Goal: Transaction & Acquisition: Purchase product/service

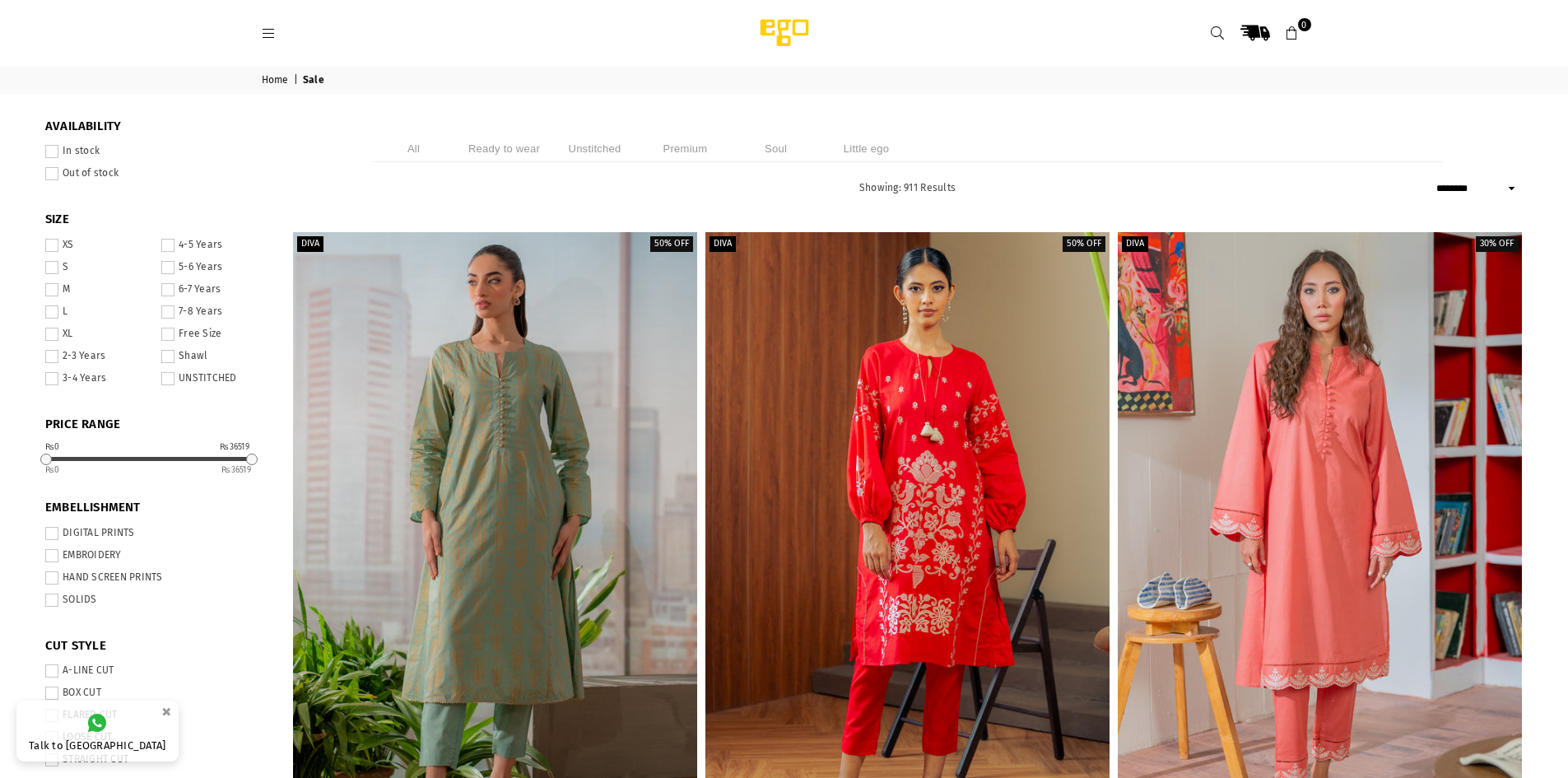
select select "******"
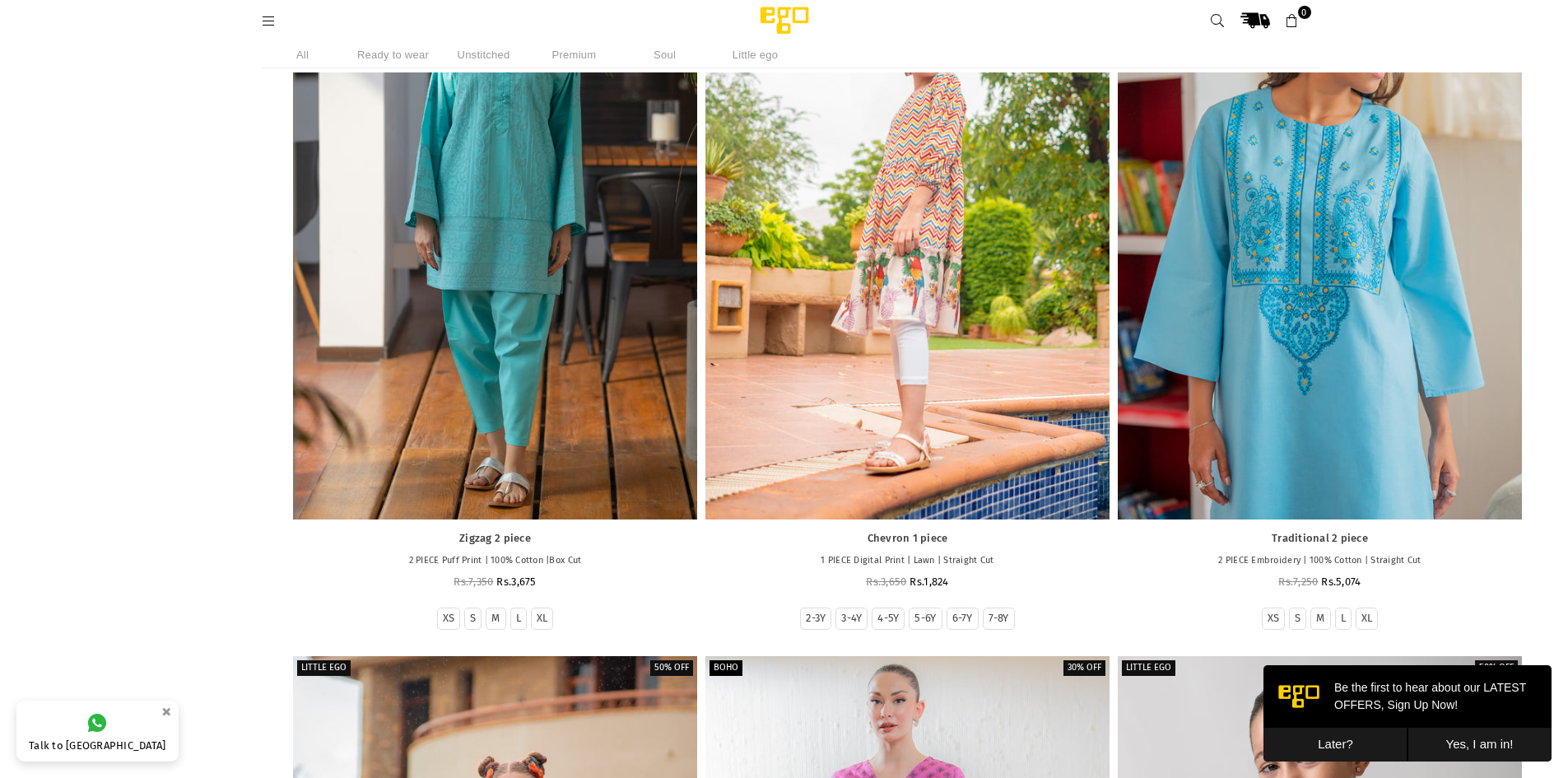
scroll to position [1764, 0]
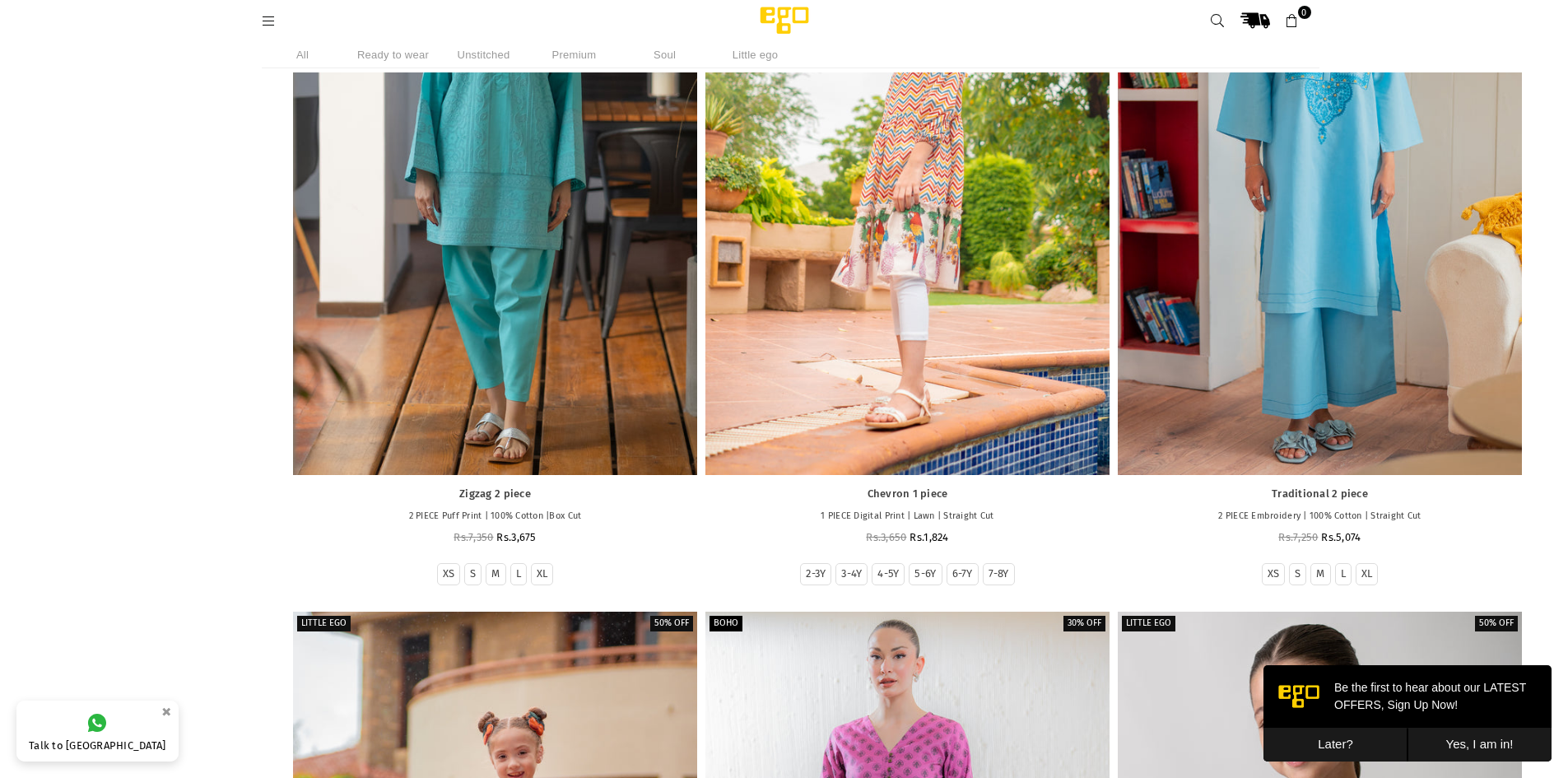
click at [1354, 741] on button "Later?" at bounding box center [1335, 744] width 144 height 34
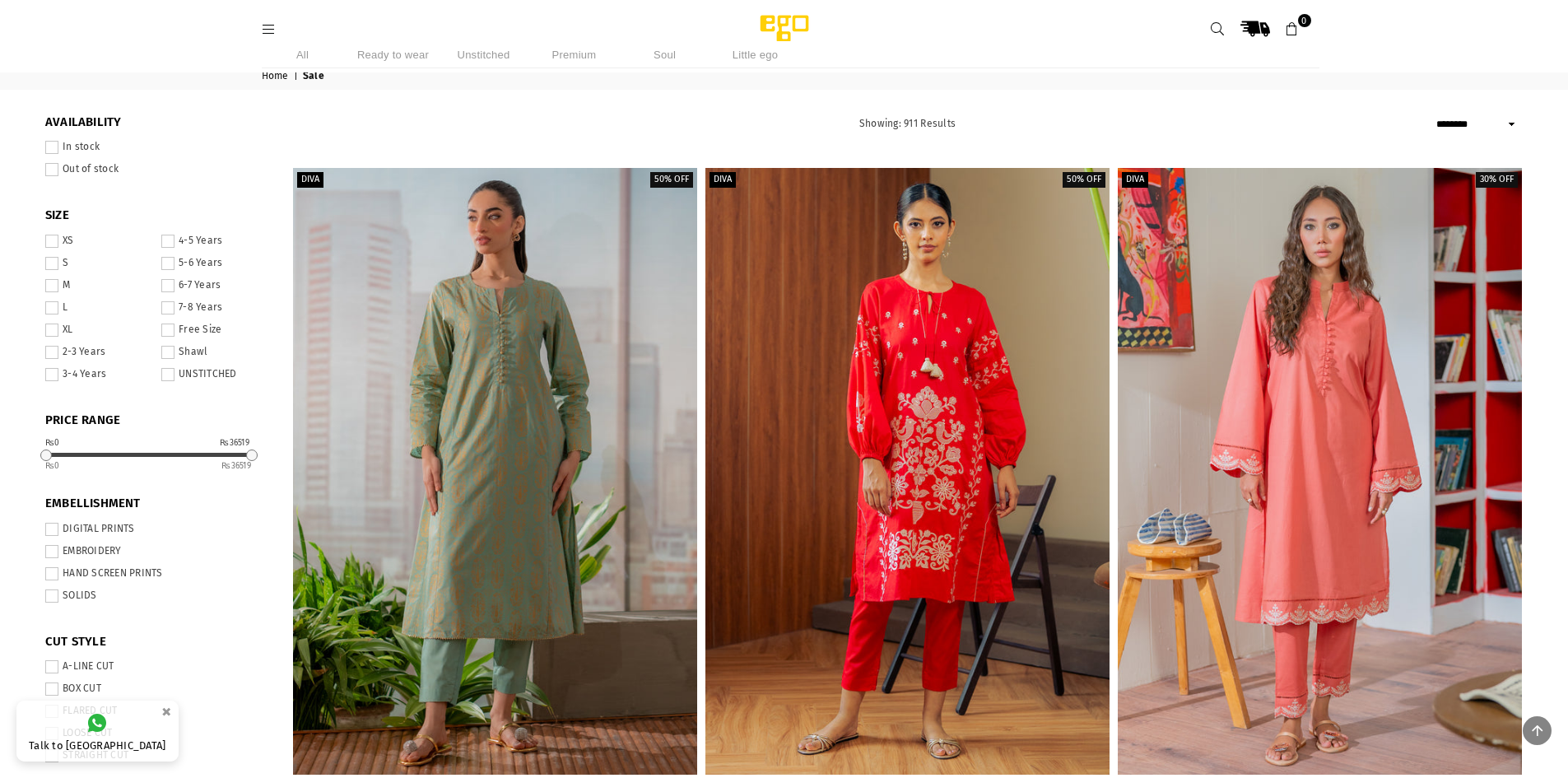
scroll to position [0, 0]
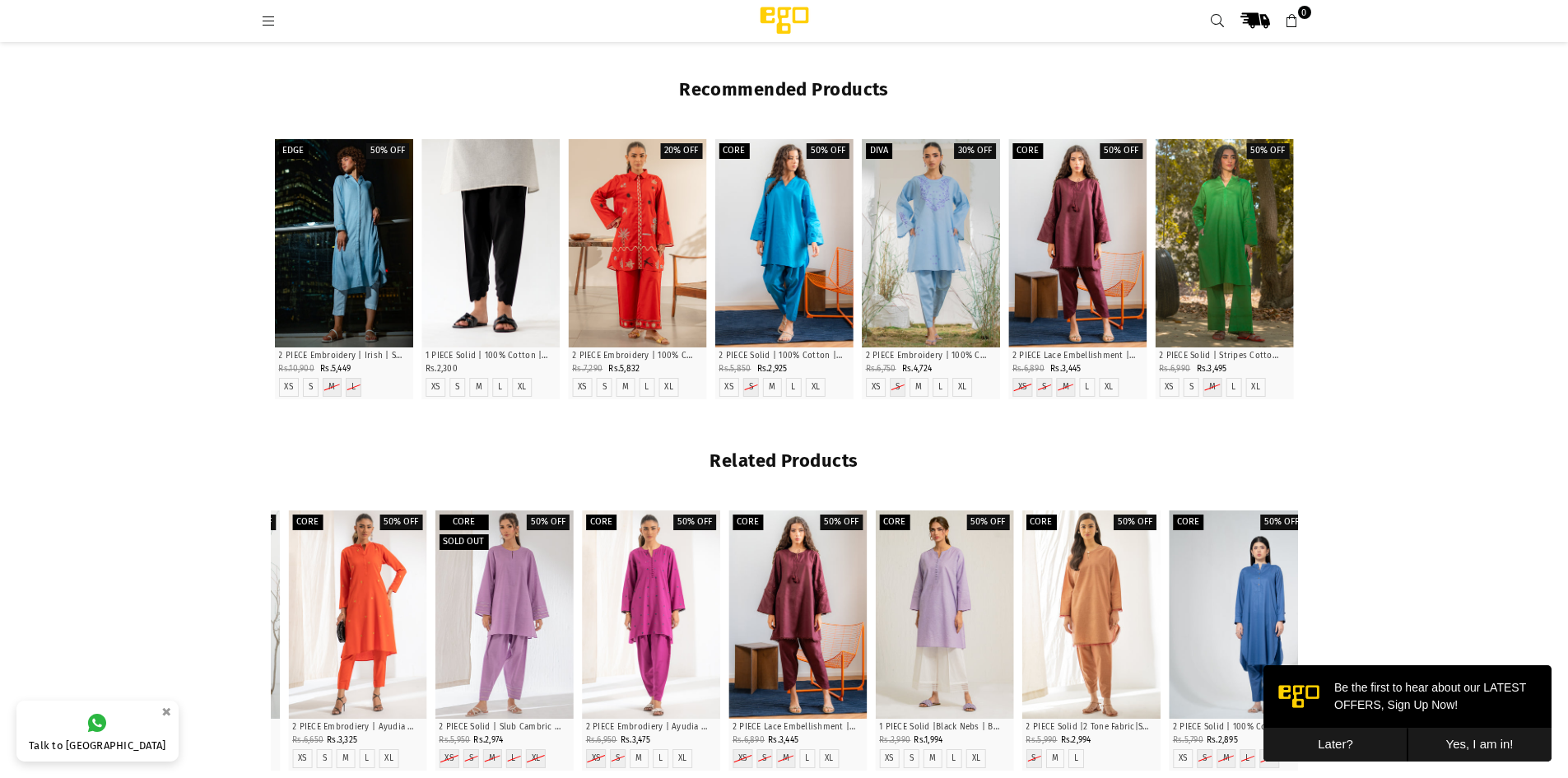
scroll to position [1522, 0]
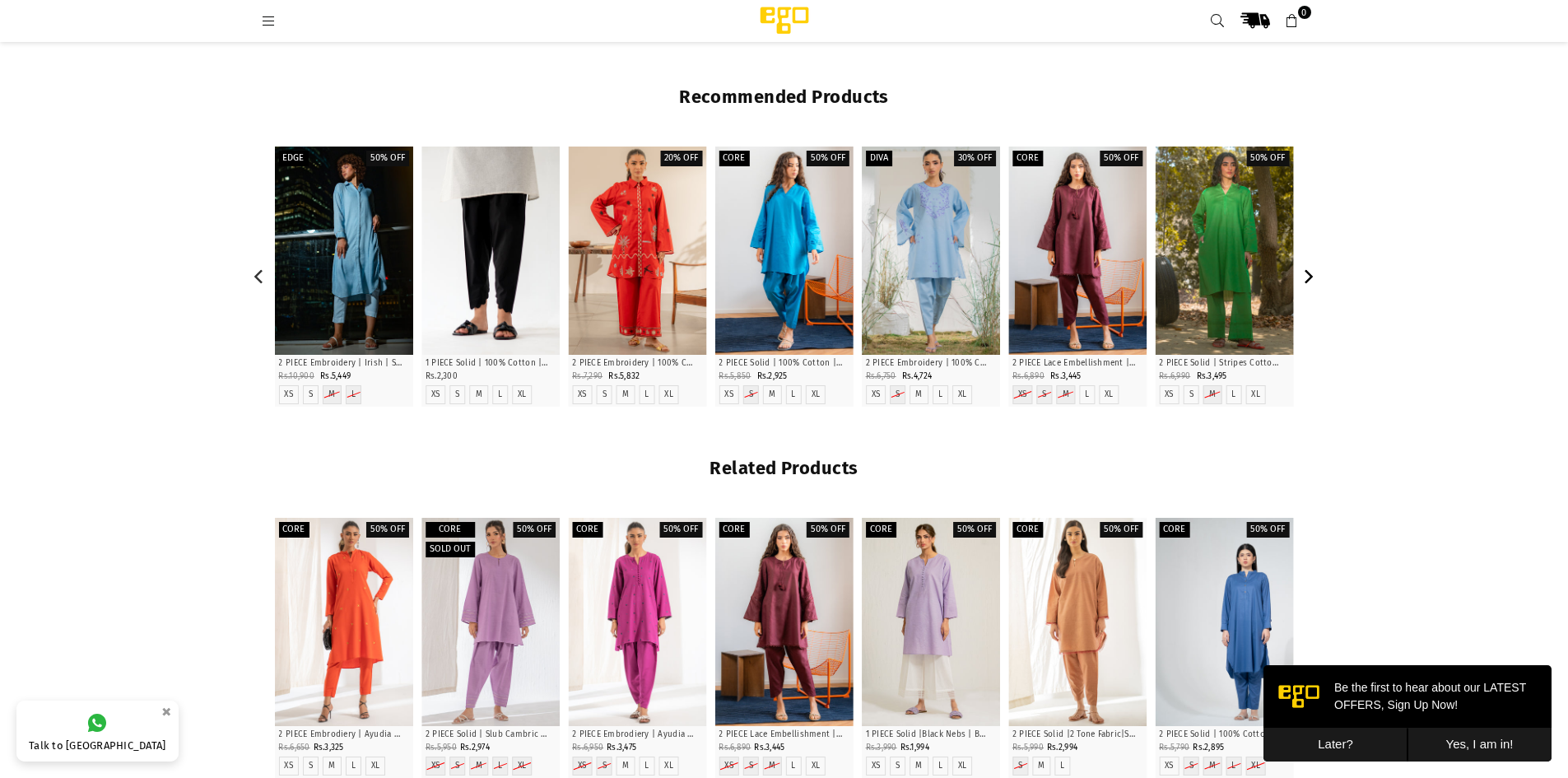
click at [1310, 276] on icon "Next" at bounding box center [1307, 276] width 15 height 15
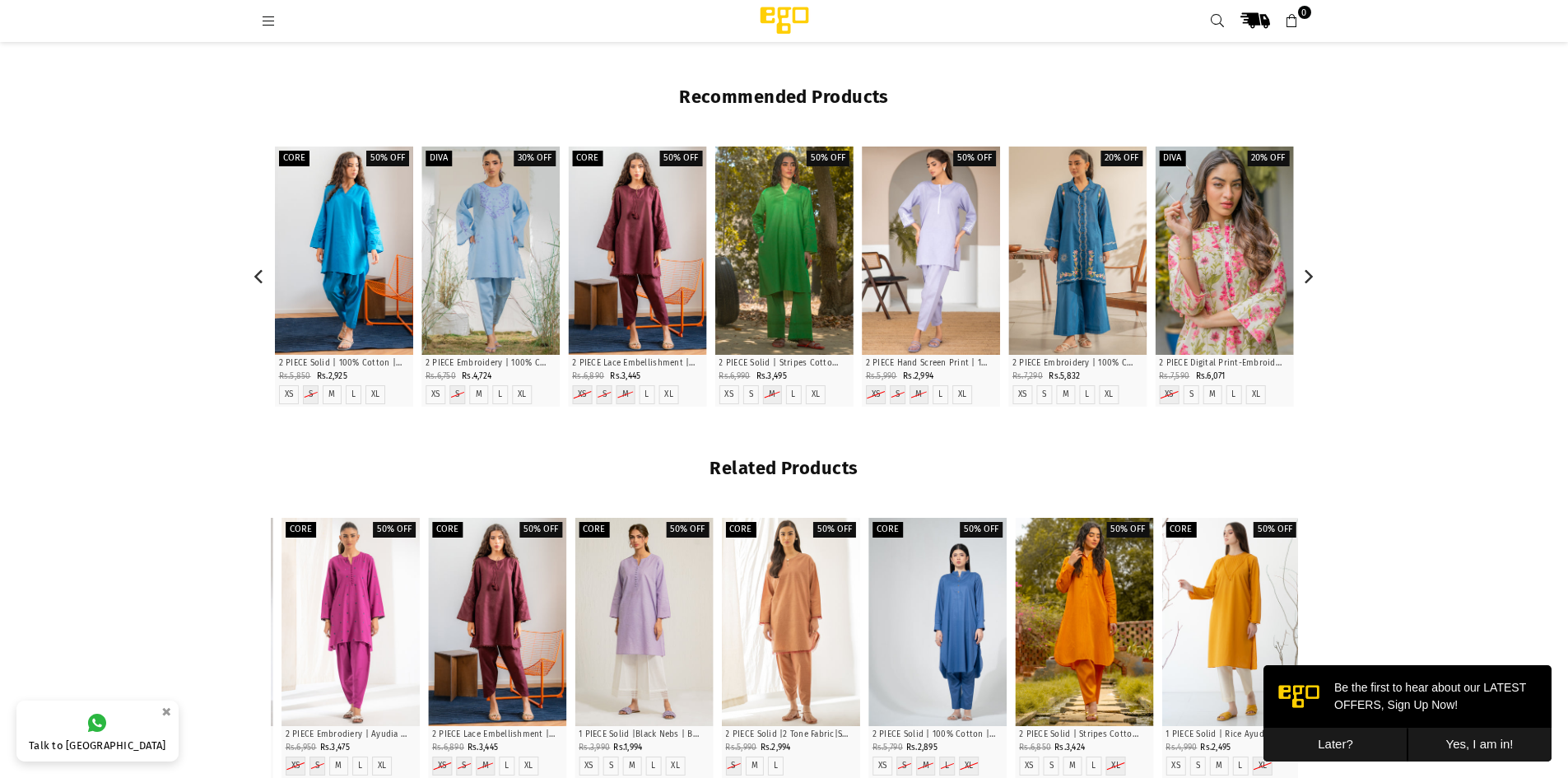
click at [257, 271] on icon "Previous" at bounding box center [259, 276] width 15 height 15
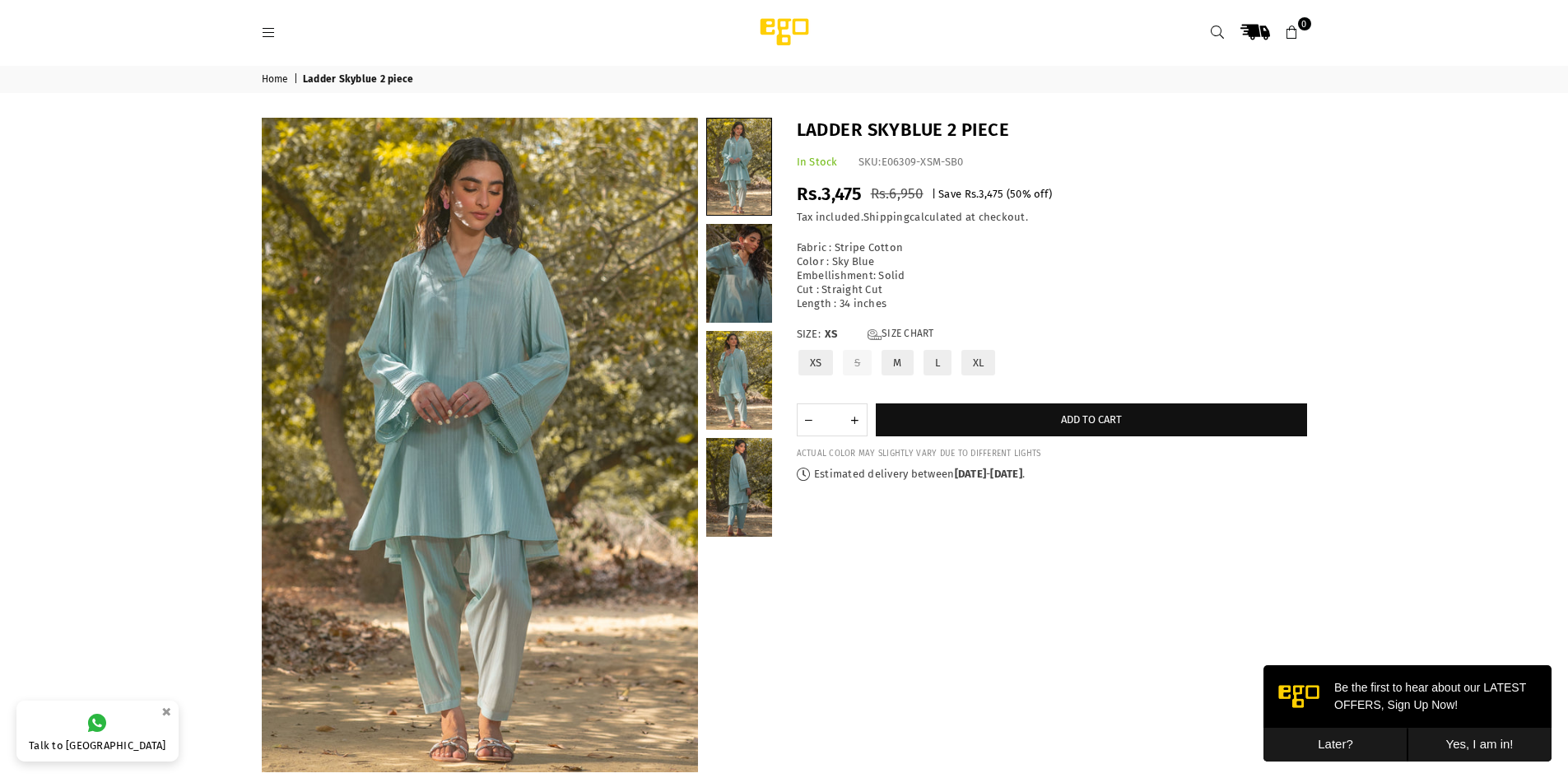
scroll to position [0, 0]
click at [271, 40] on icon at bounding box center [269, 34] width 15 height 15
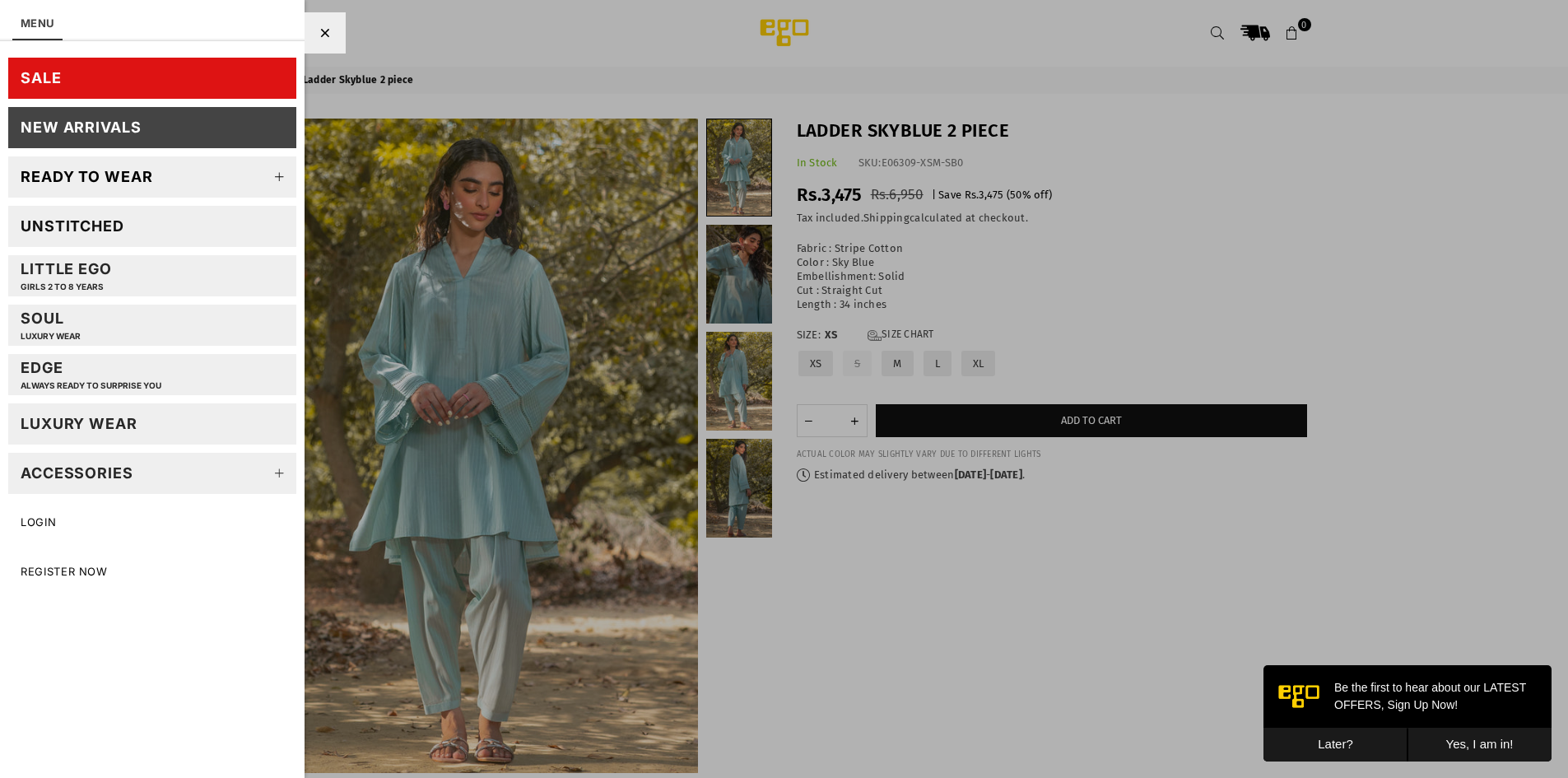
click at [234, 75] on link "SALE" at bounding box center [152, 78] width 288 height 41
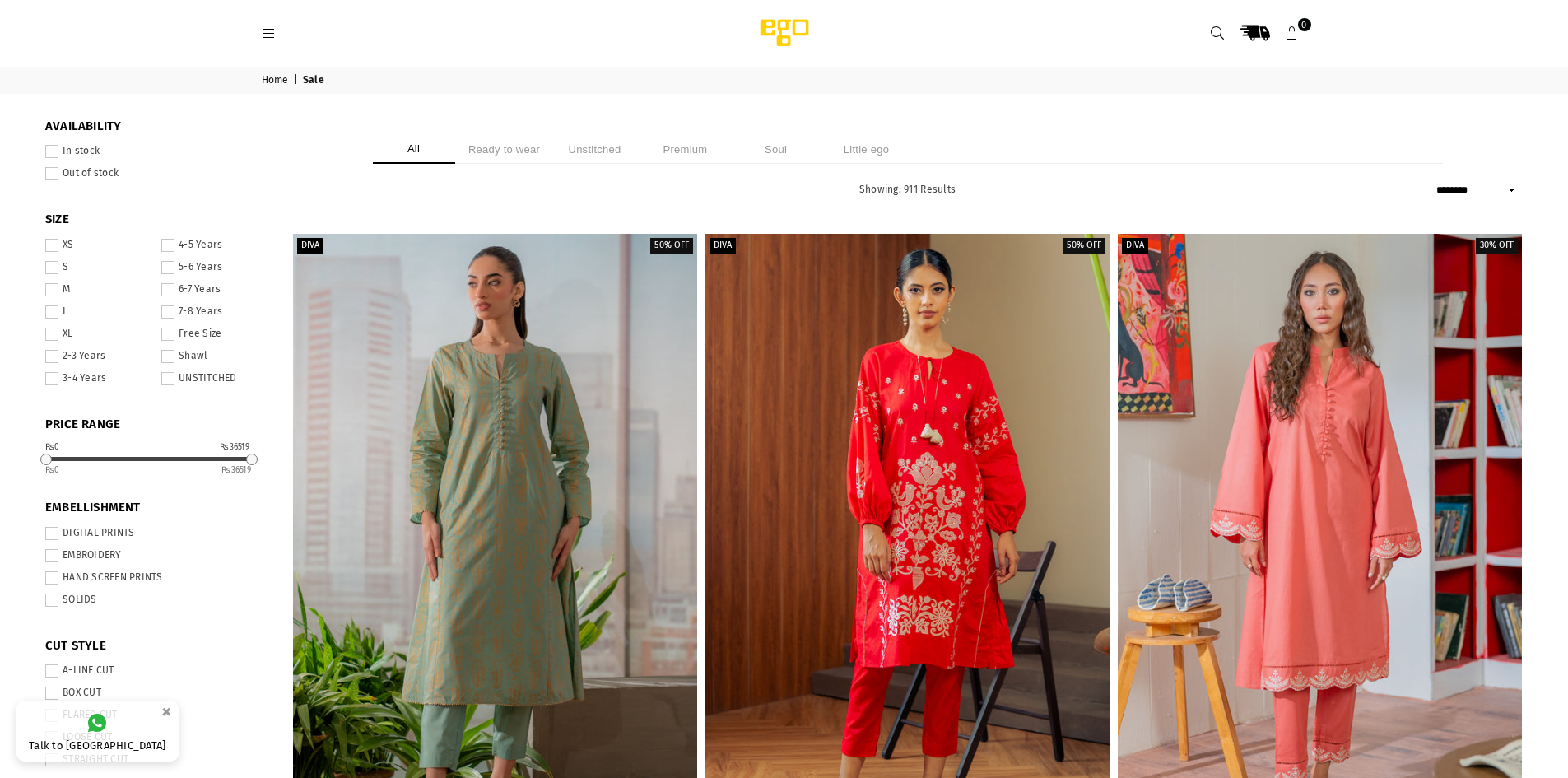
click at [1477, 189] on select "**********" at bounding box center [1477, 190] width 90 height 20
select select "**********"
click at [1432, 180] on select "**********" at bounding box center [1477, 190] width 90 height 20
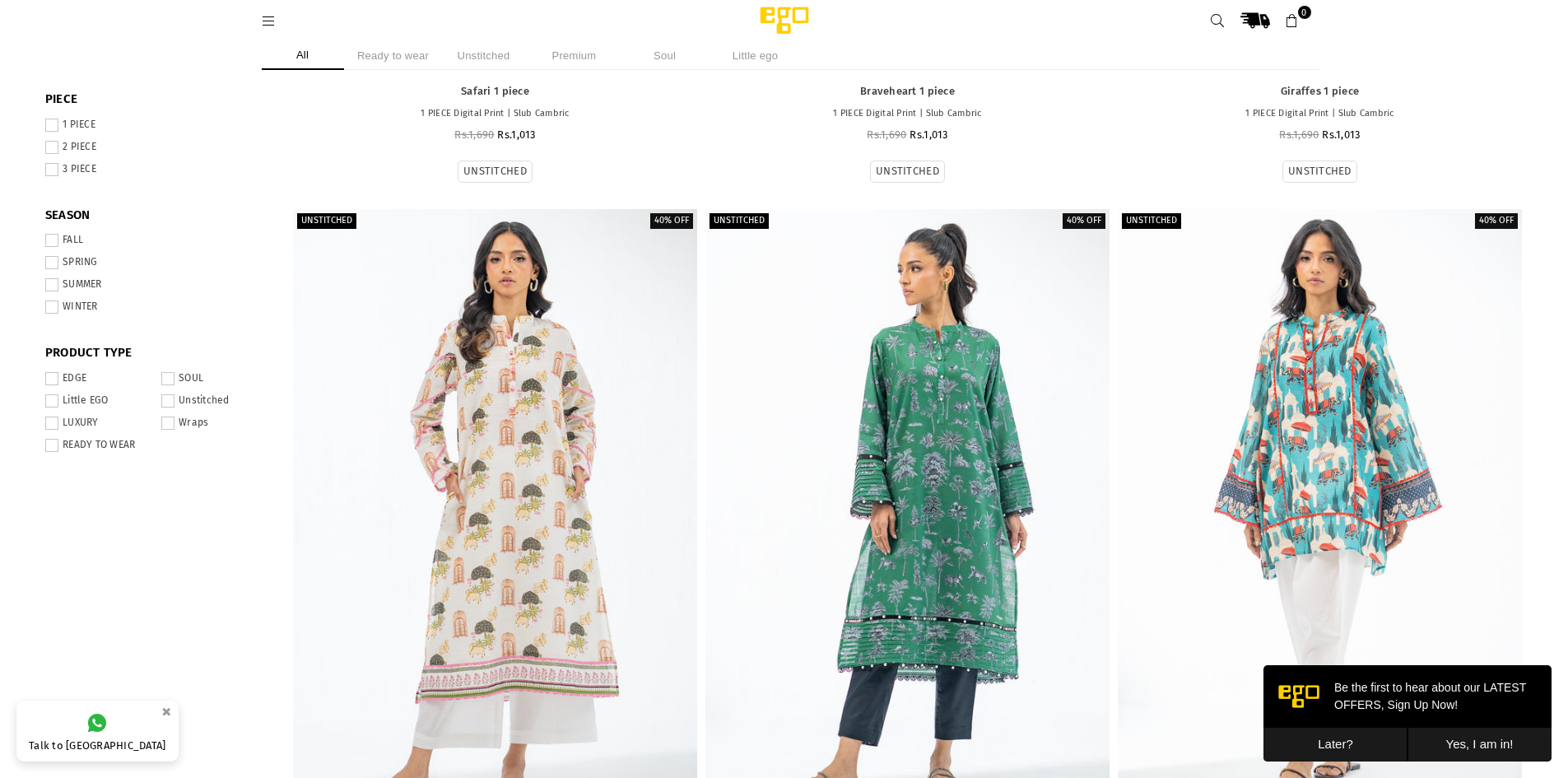
scroll to position [700, 0]
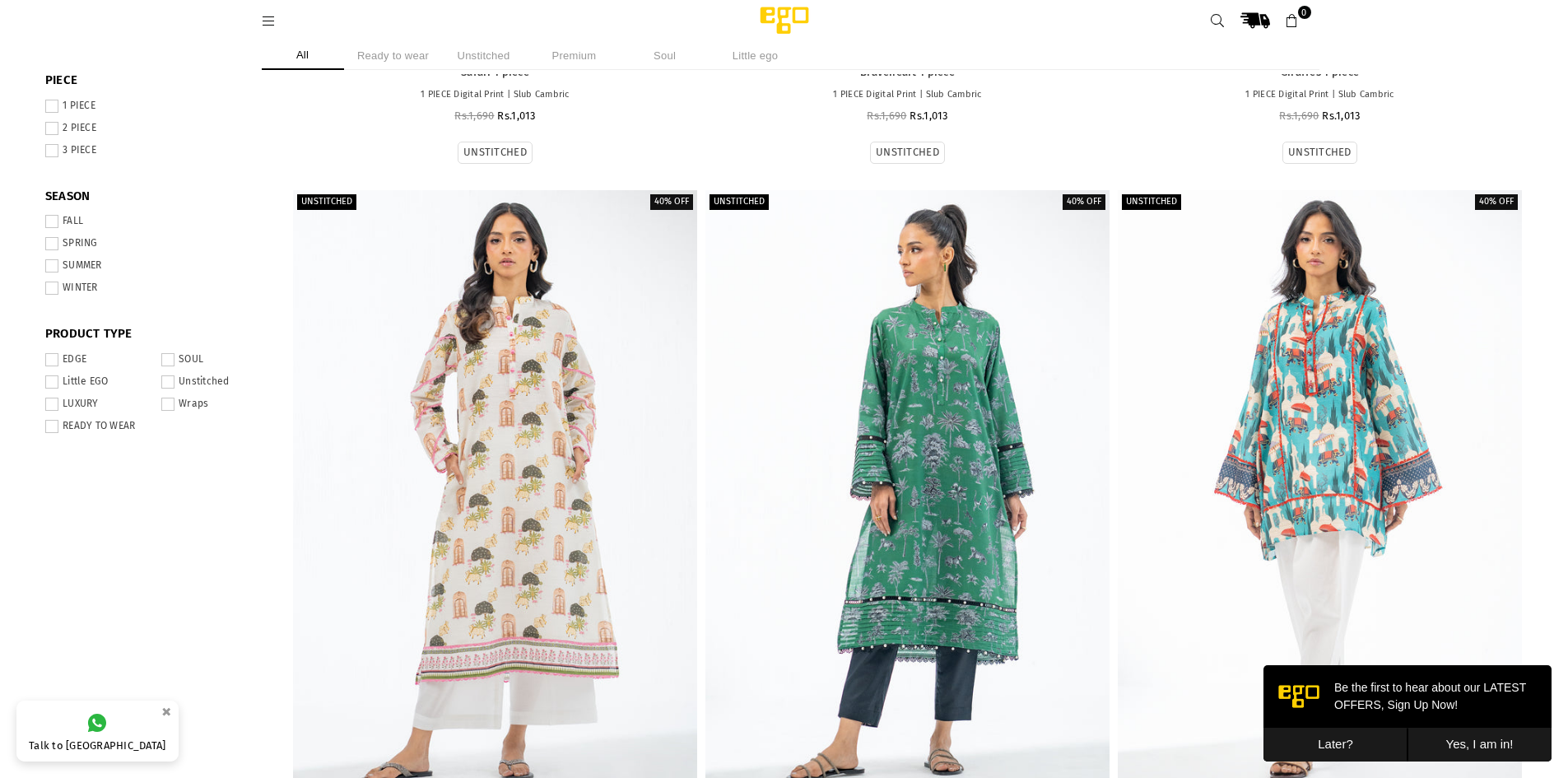
click at [89, 291] on label "WINTER" at bounding box center [157, 288] width 222 height 13
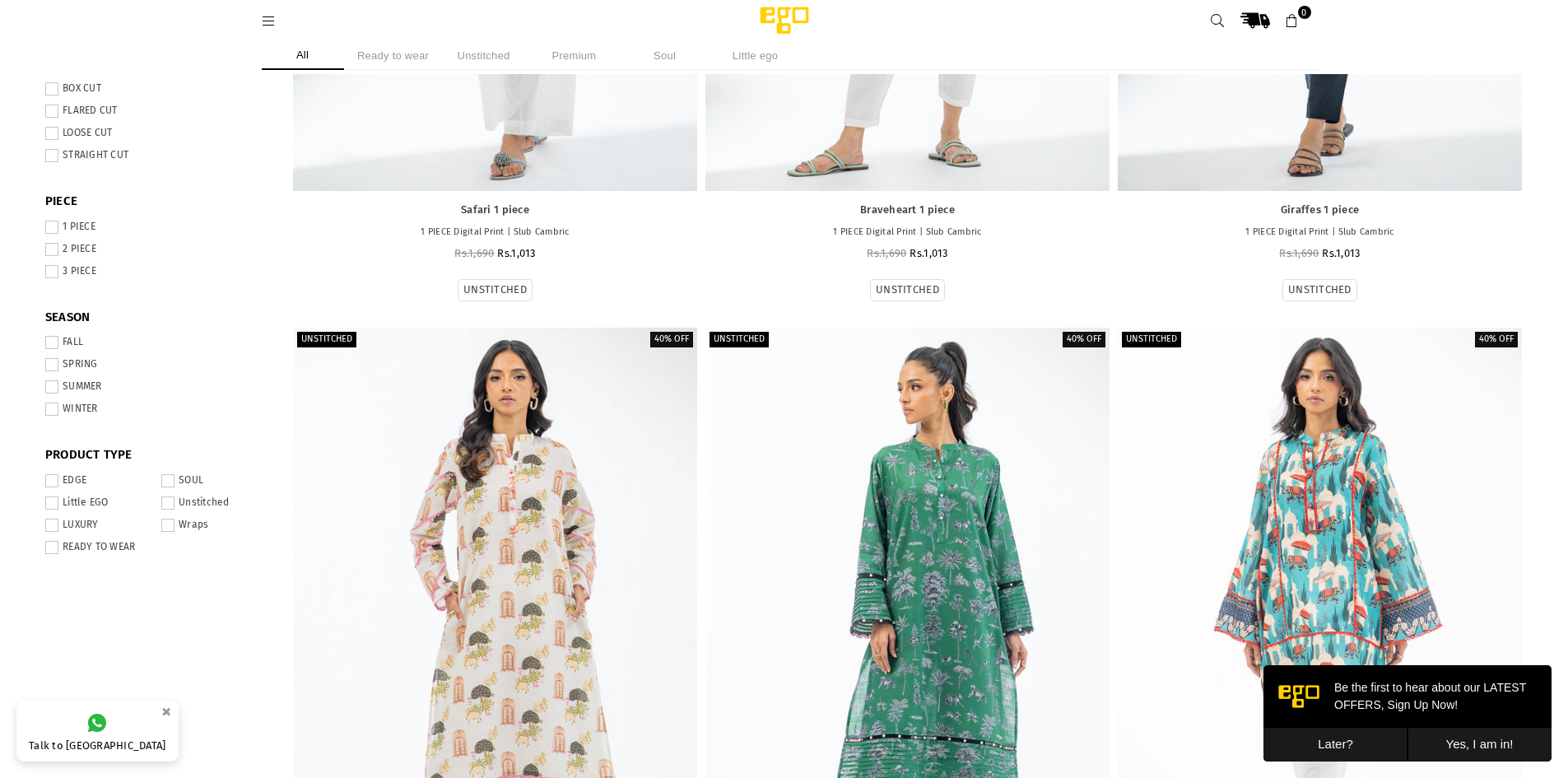
scroll to position [618, 0]
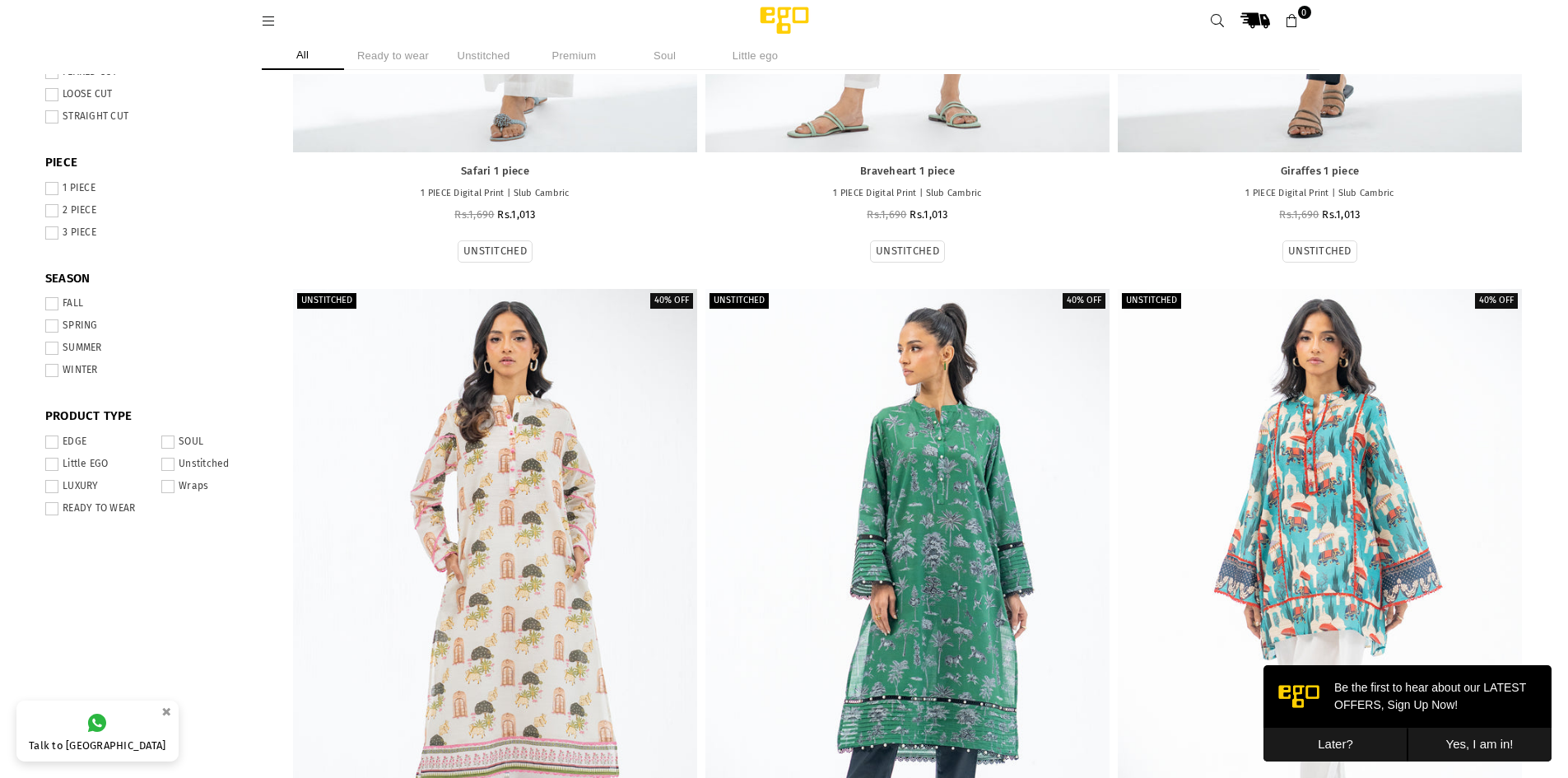
click at [174, 464] on span at bounding box center [167, 464] width 13 height 13
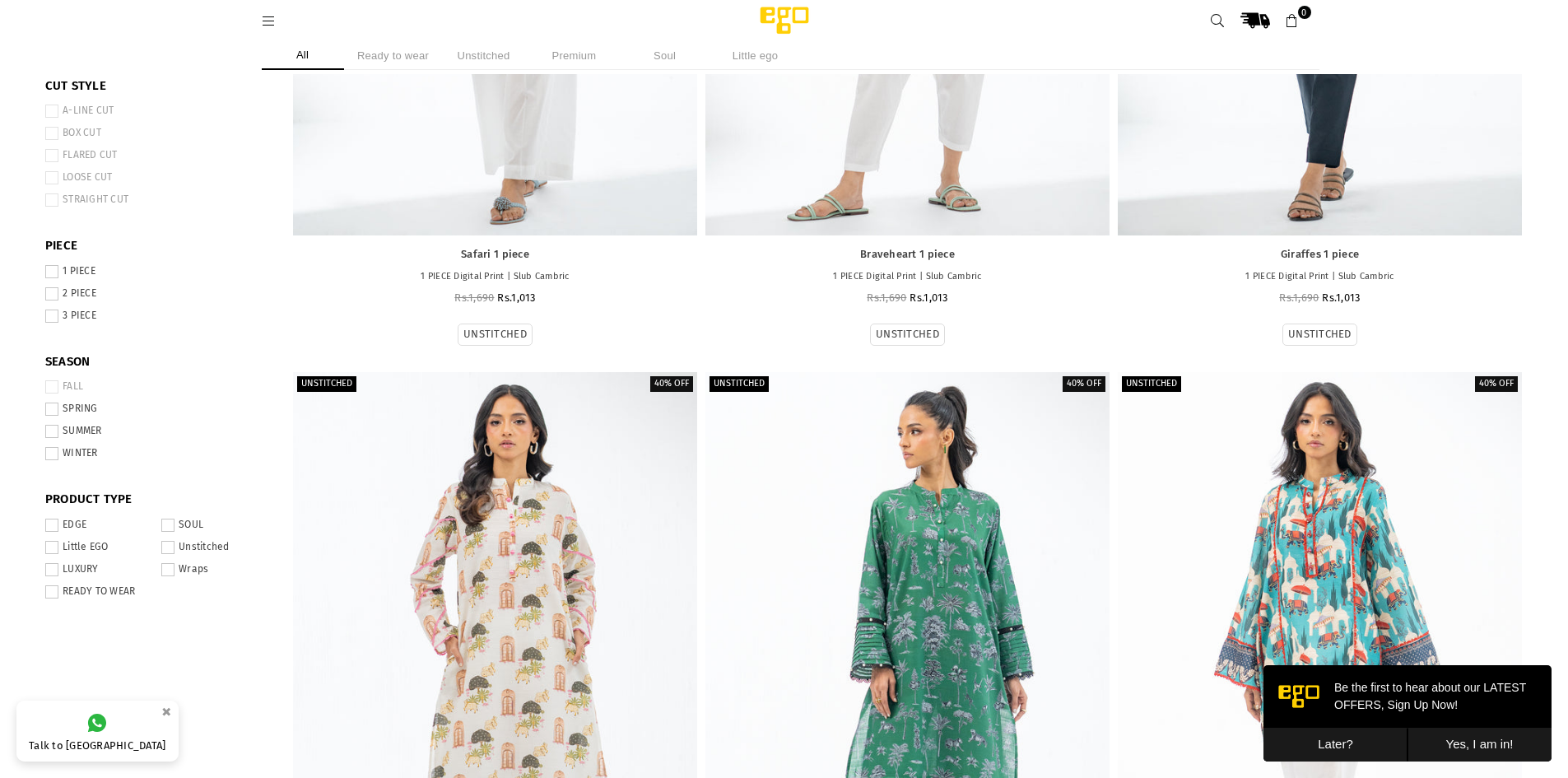
scroll to position [535, 0]
click at [57, 590] on span at bounding box center [52, 590] width 13 height 13
click at [167, 548] on span at bounding box center [167, 546] width 13 height 13
click at [56, 451] on span at bounding box center [52, 452] width 13 height 13
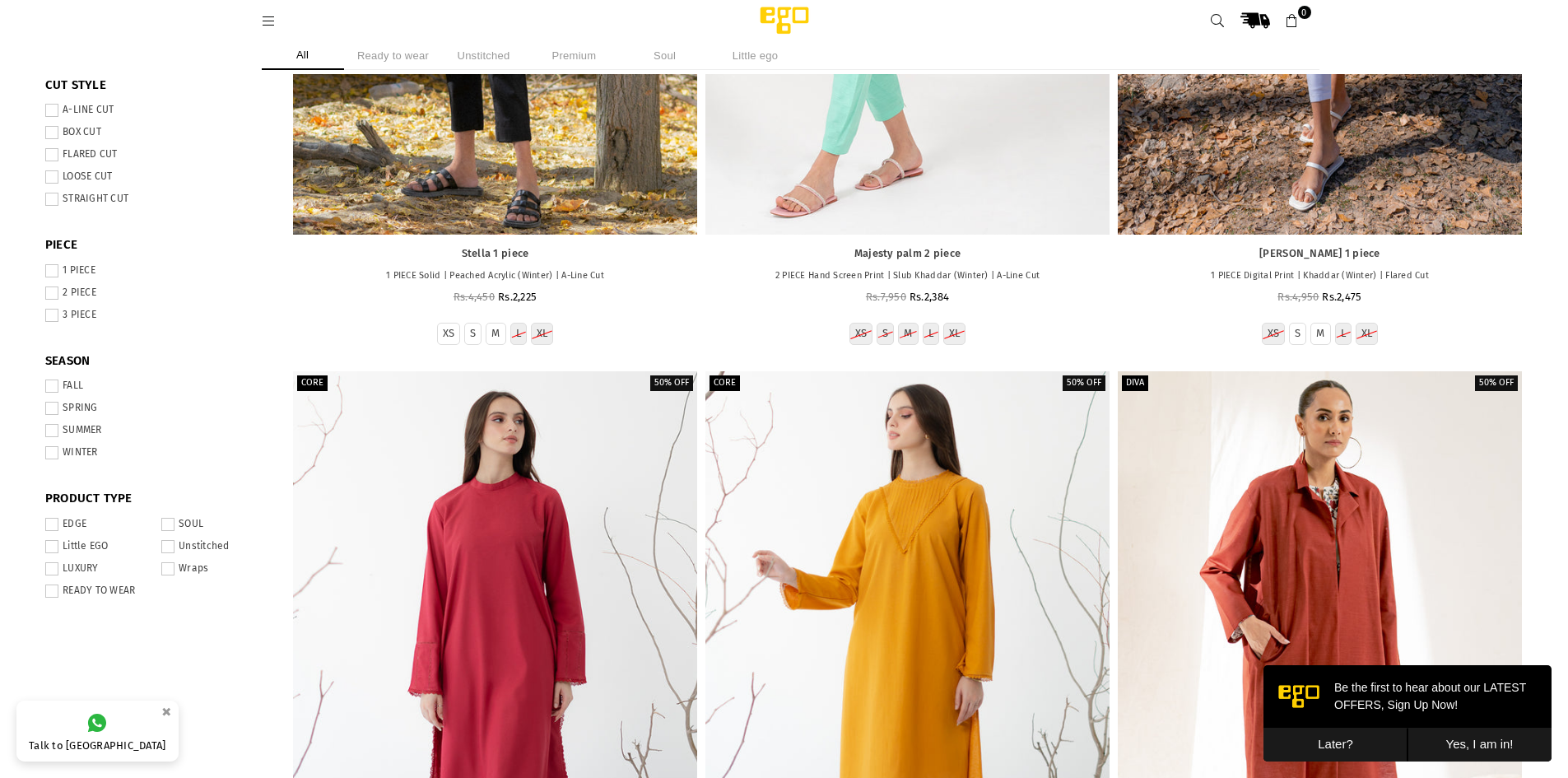
click at [51, 434] on span at bounding box center [52, 430] width 13 height 13
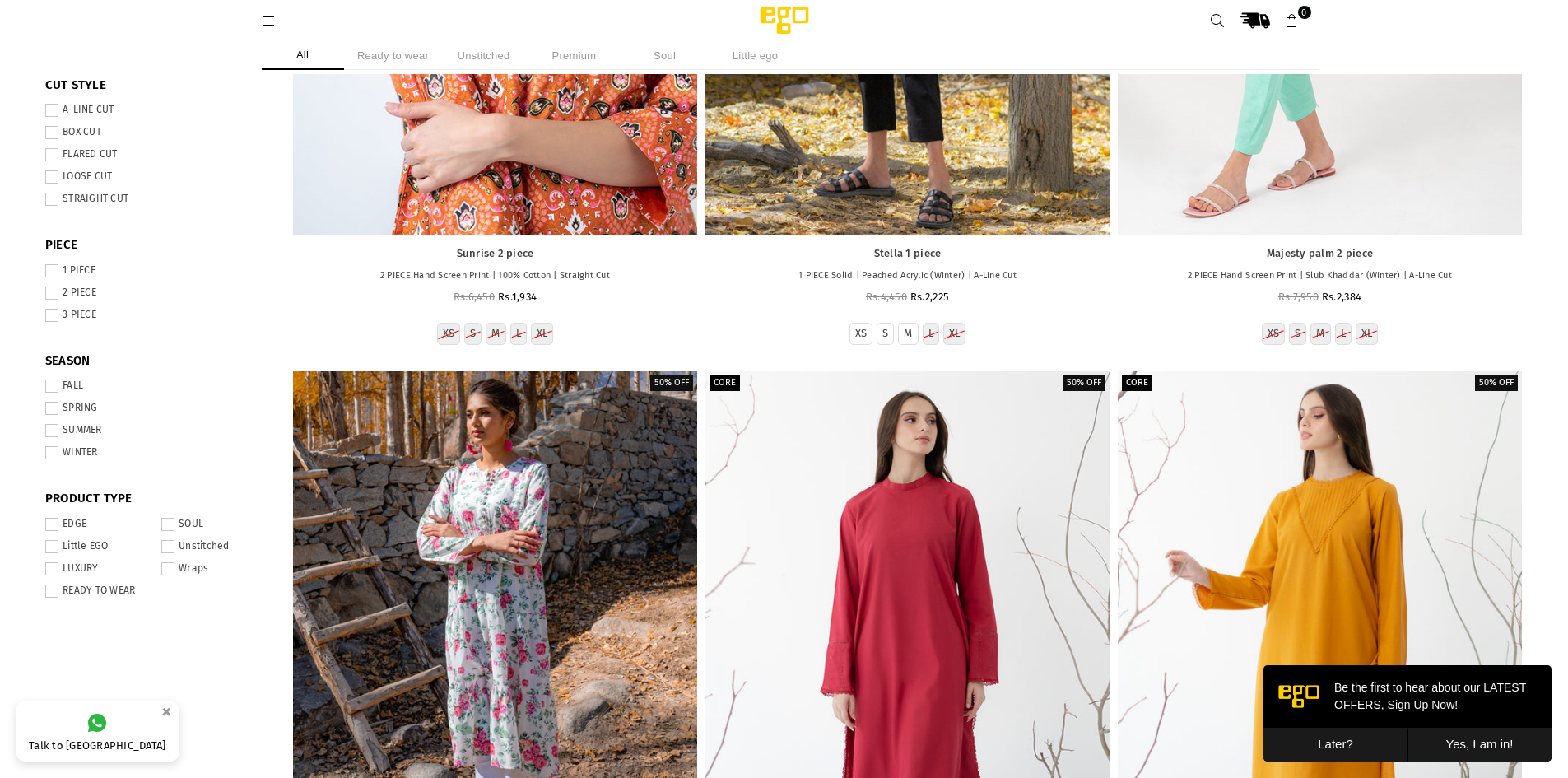
click at [51, 385] on span at bounding box center [52, 385] width 13 height 13
click at [53, 449] on span at bounding box center [52, 452] width 13 height 13
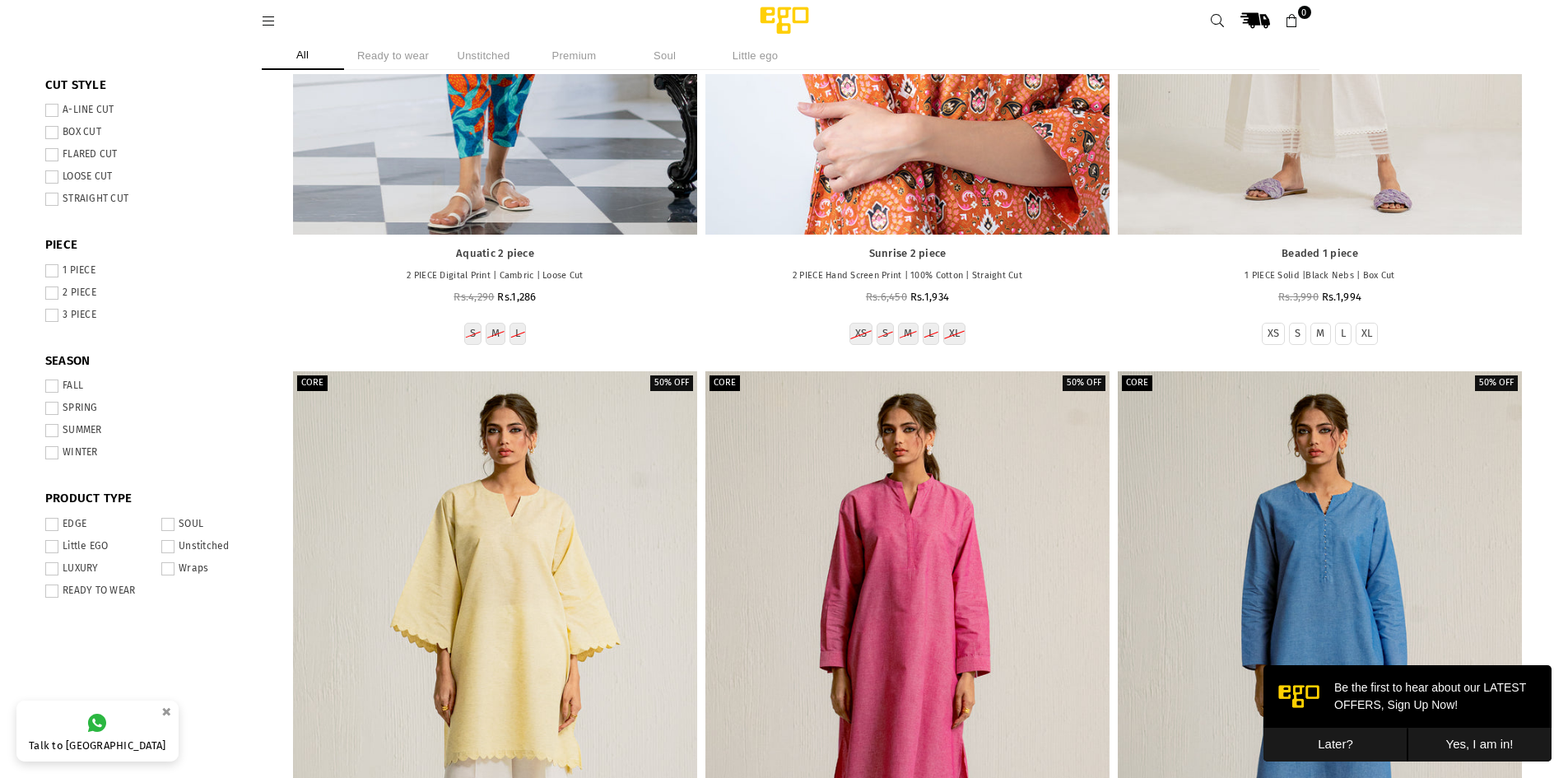
click at [50, 429] on span at bounding box center [52, 430] width 13 height 13
click at [53, 433] on span at bounding box center [52, 430] width 13 height 13
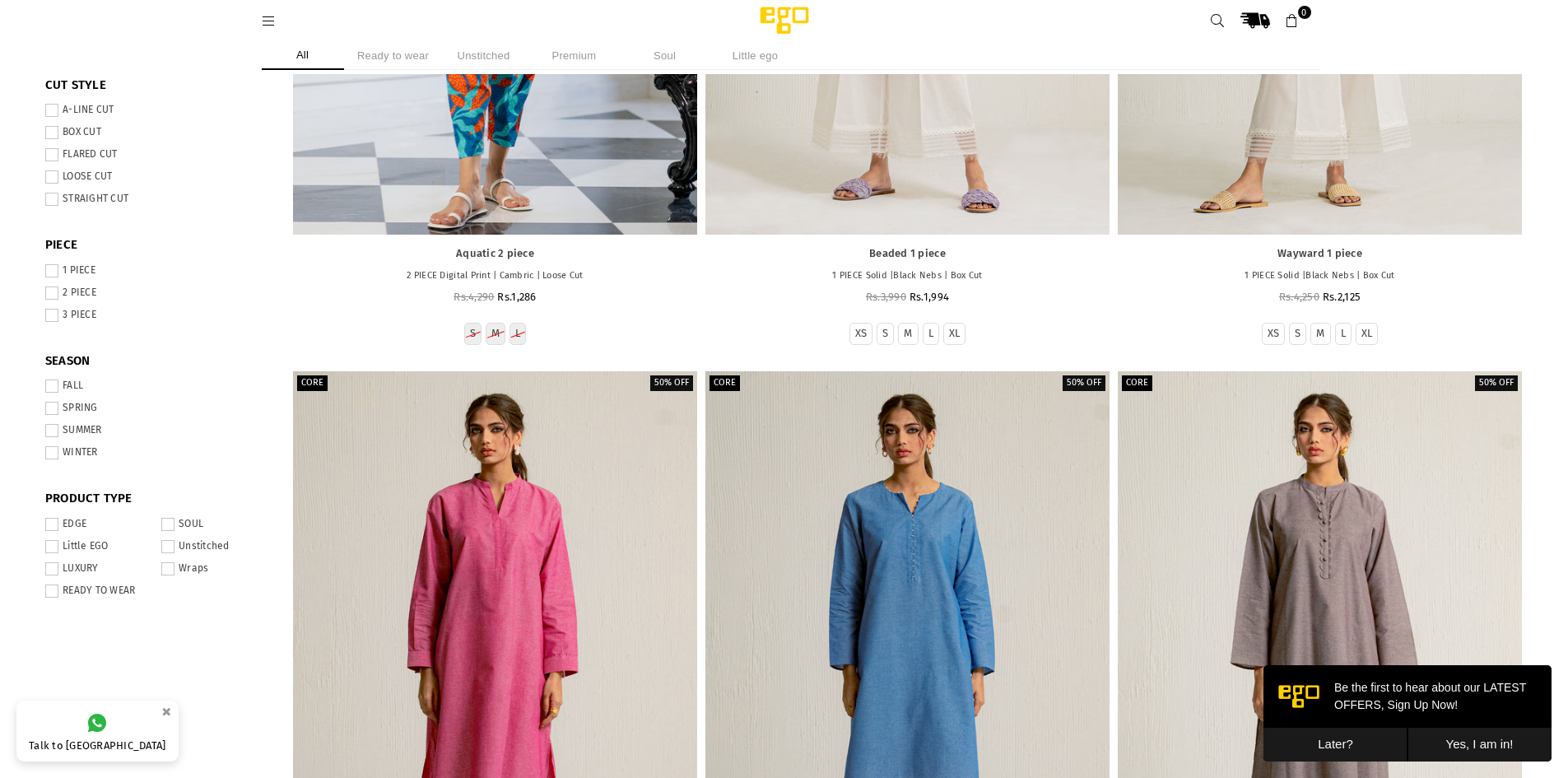
click at [50, 456] on span at bounding box center [52, 452] width 13 height 13
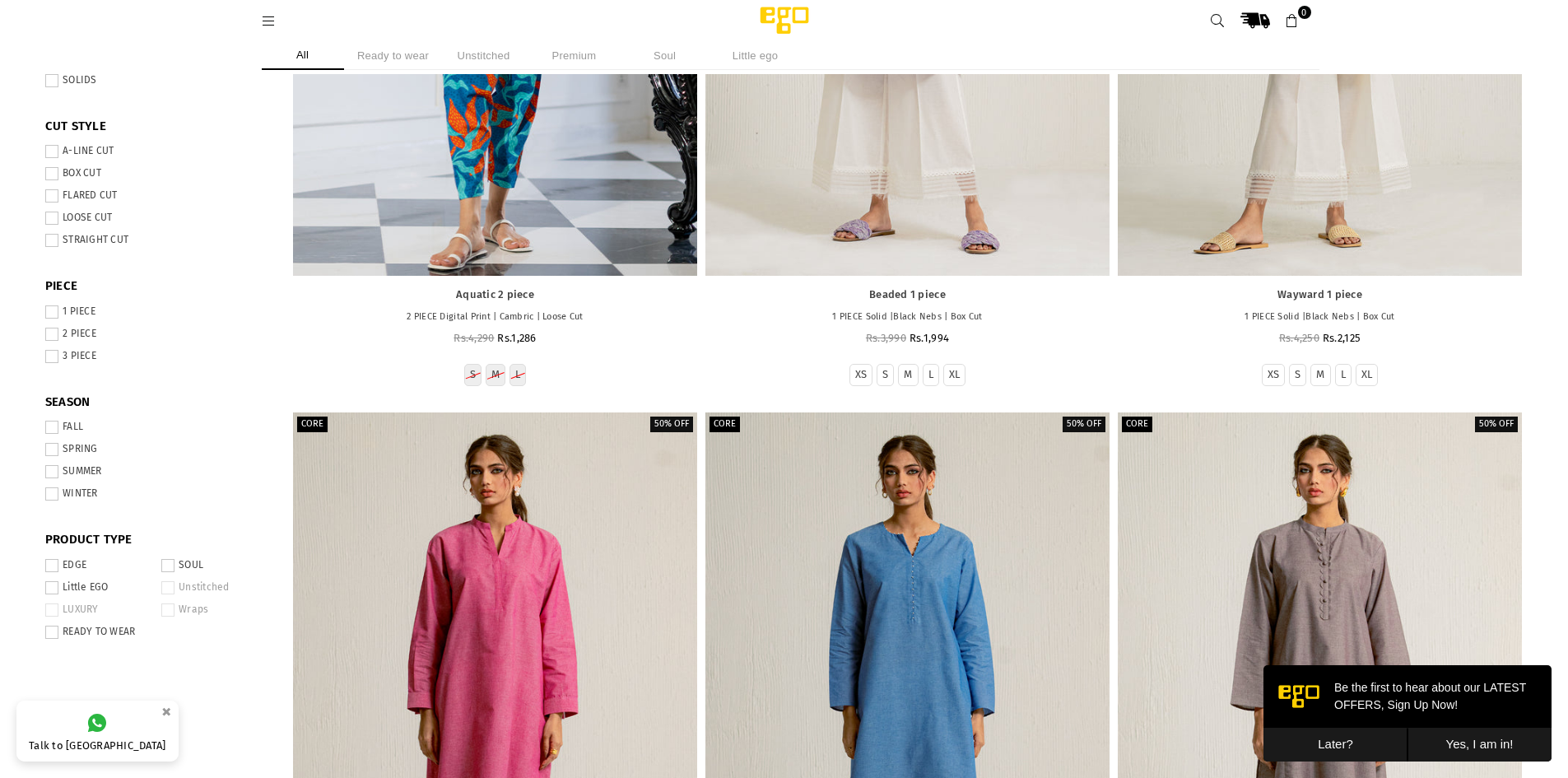
scroll to position [618, 0]
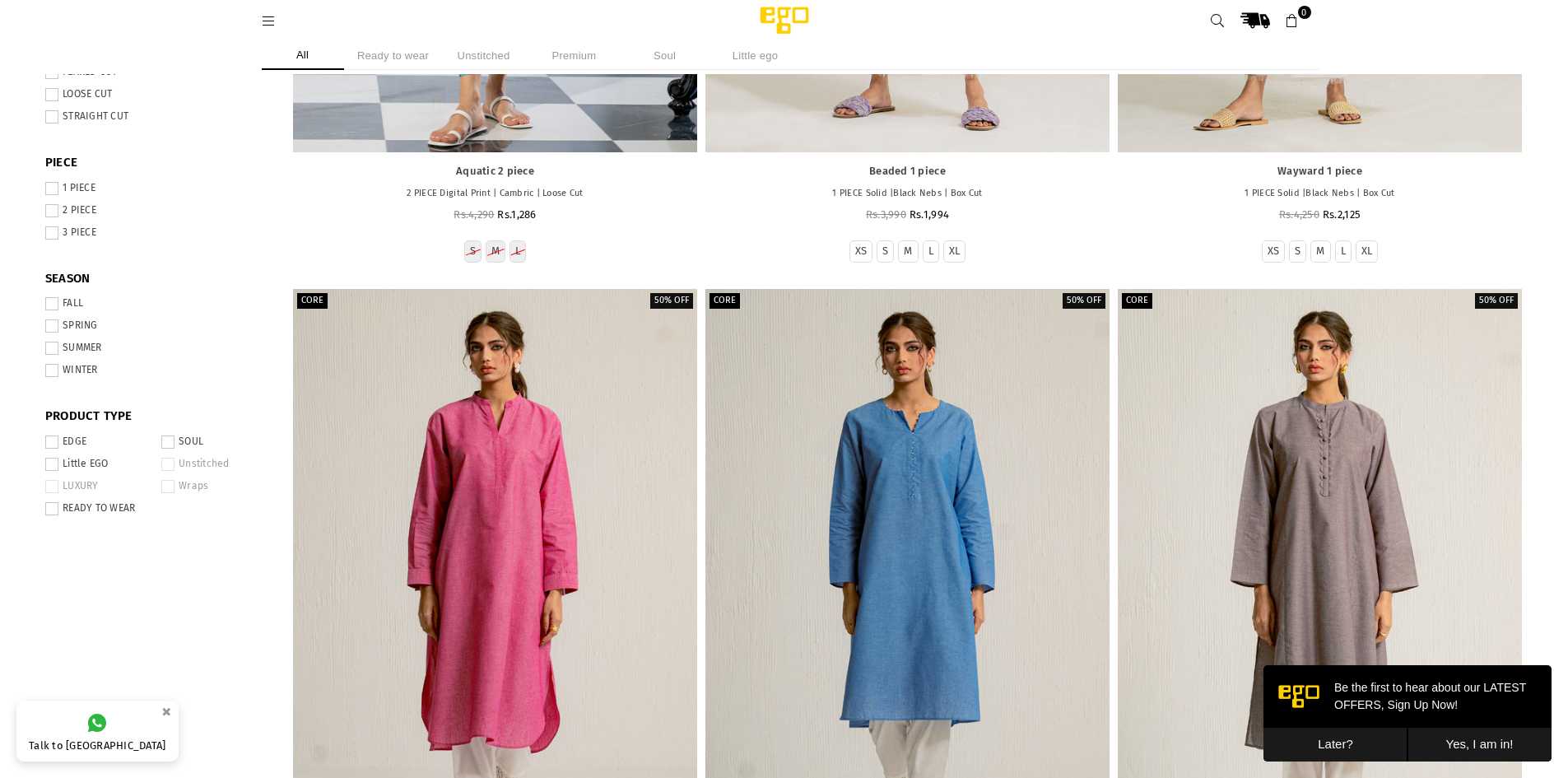
click at [55, 323] on span at bounding box center [52, 326] width 13 height 13
click at [53, 302] on span at bounding box center [52, 303] width 13 height 13
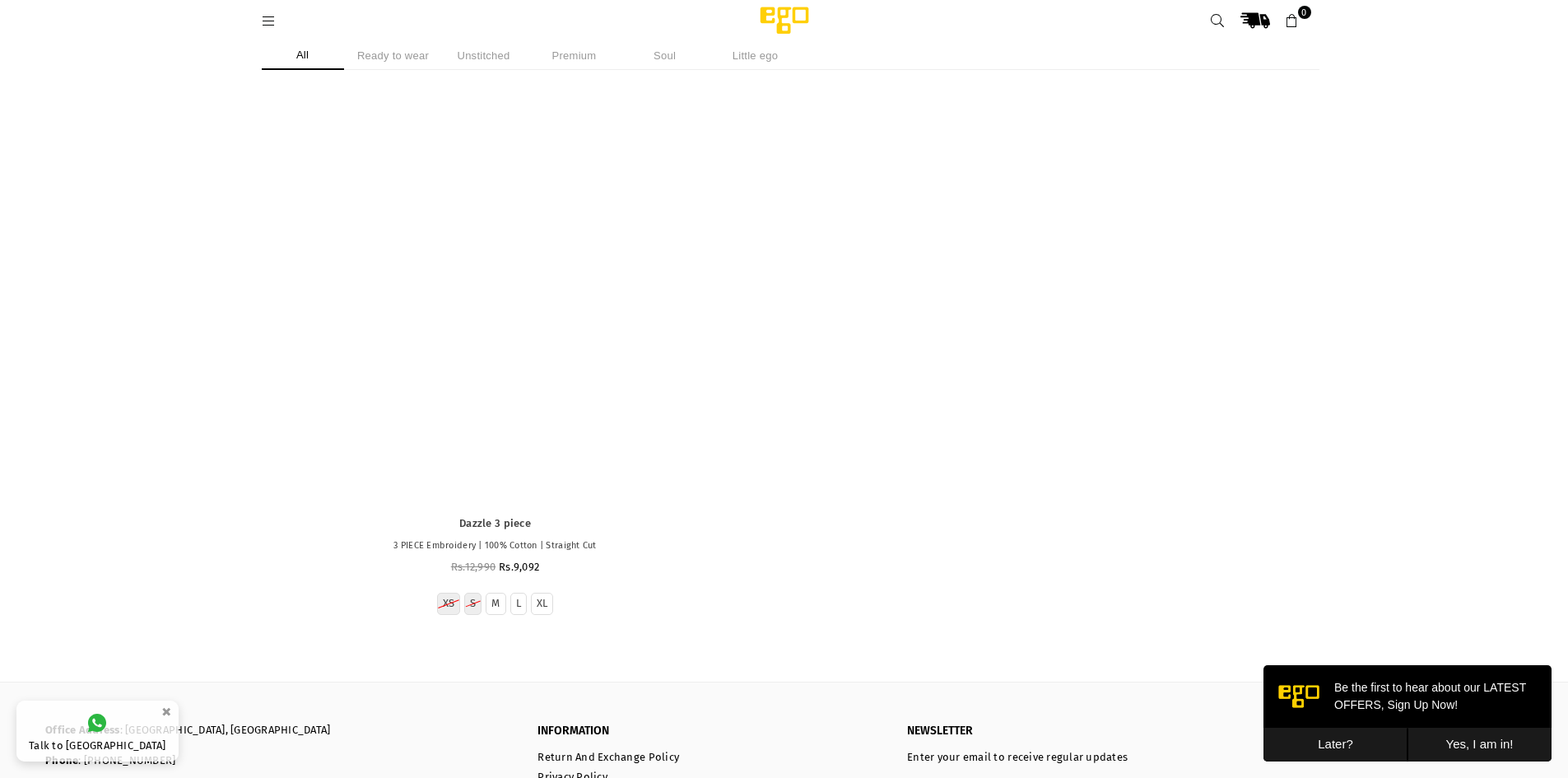
scroll to position [23486, 0]
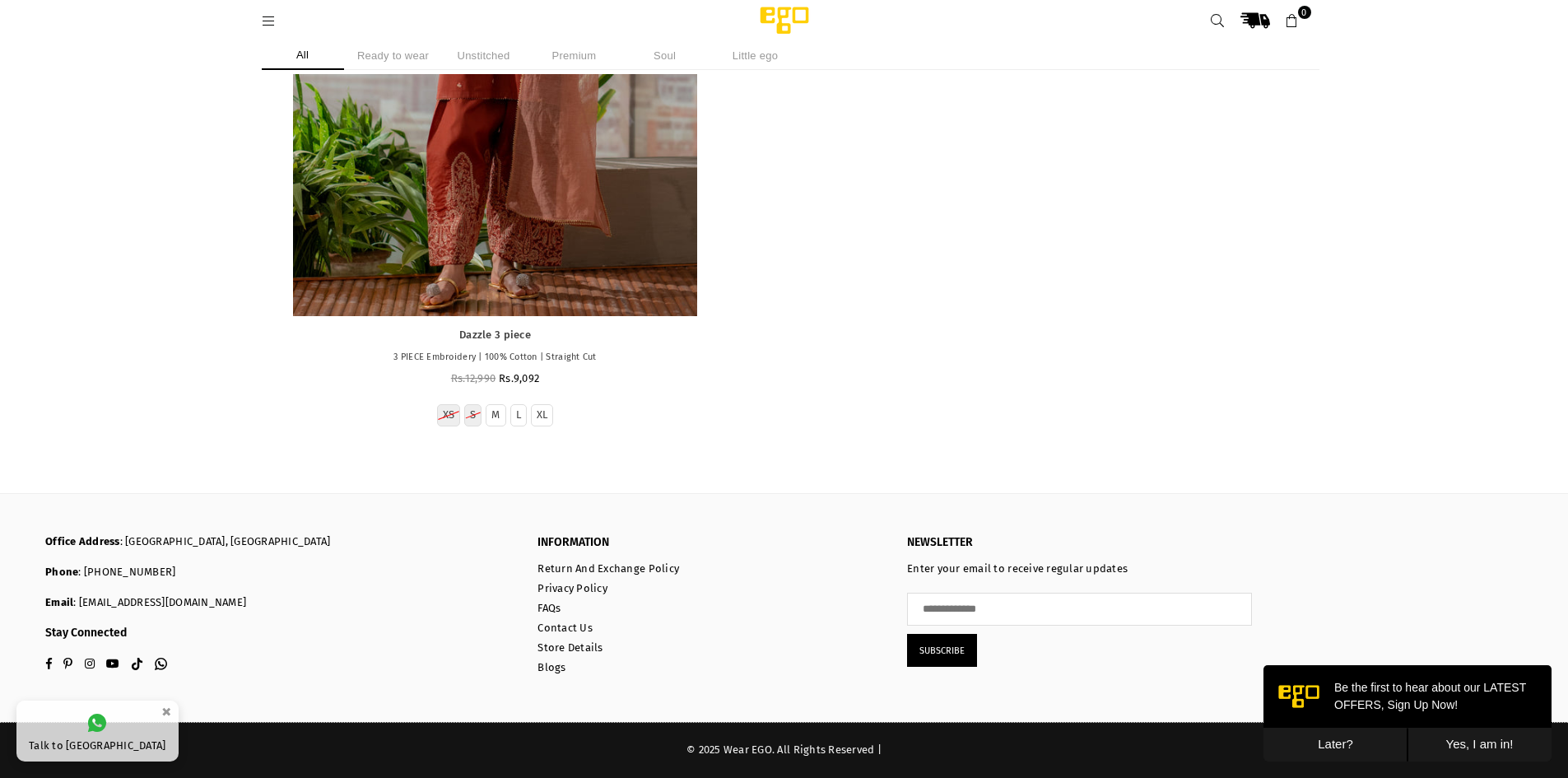
click at [782, 16] on img at bounding box center [784, 21] width 140 height 33
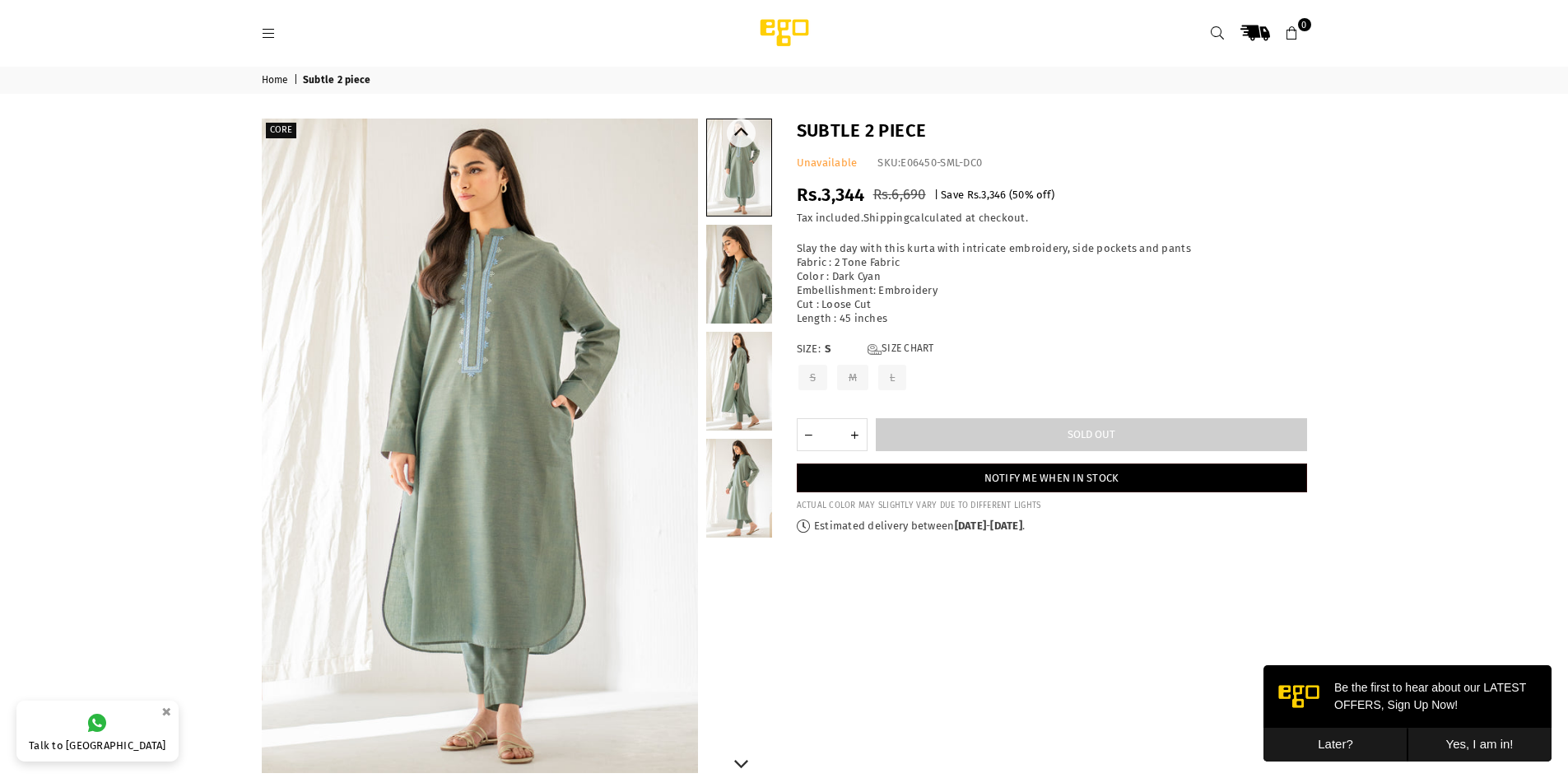
click at [714, 390] on link at bounding box center [739, 381] width 65 height 99
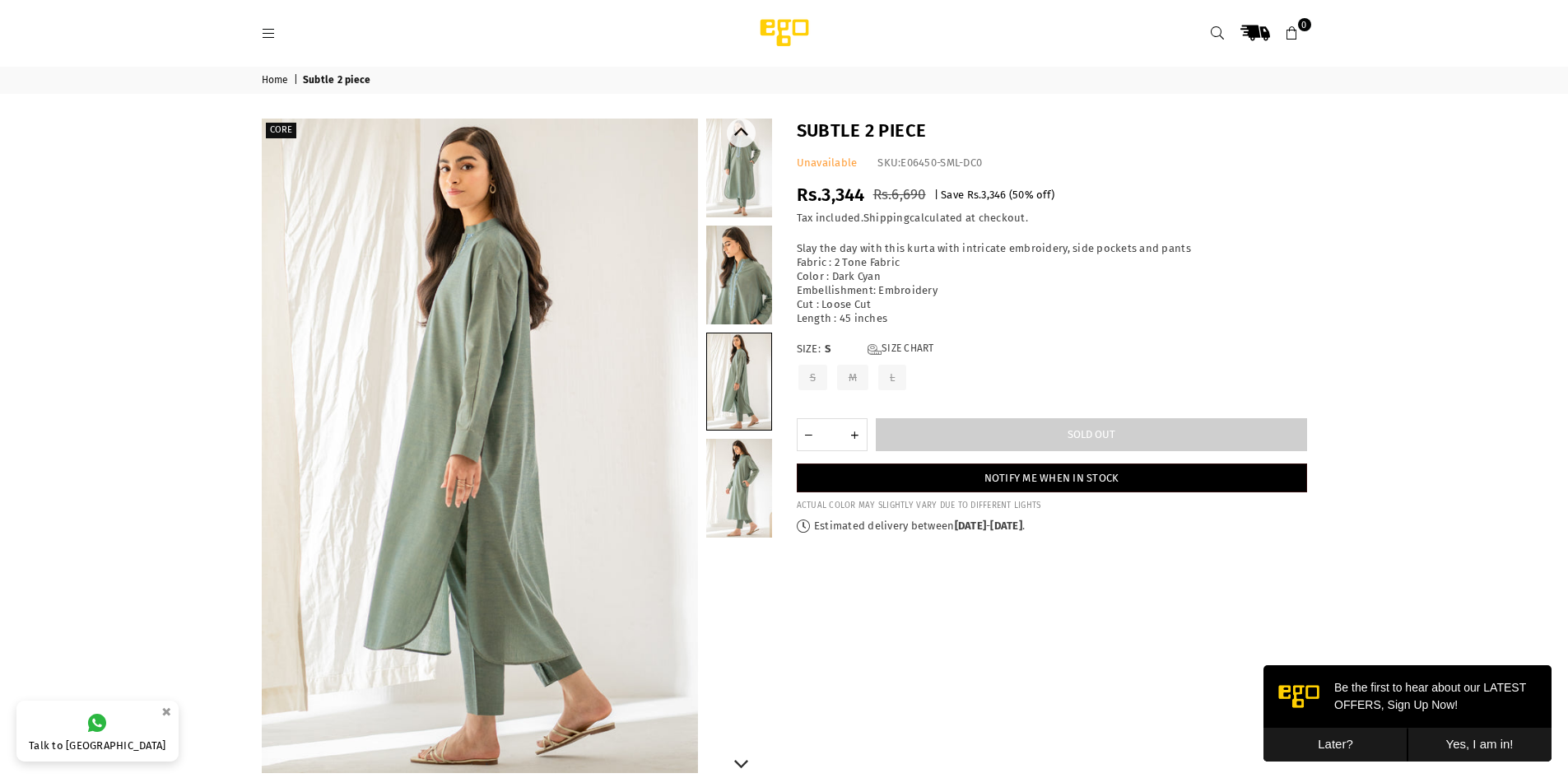
click at [723, 464] on link at bounding box center [739, 488] width 65 height 99
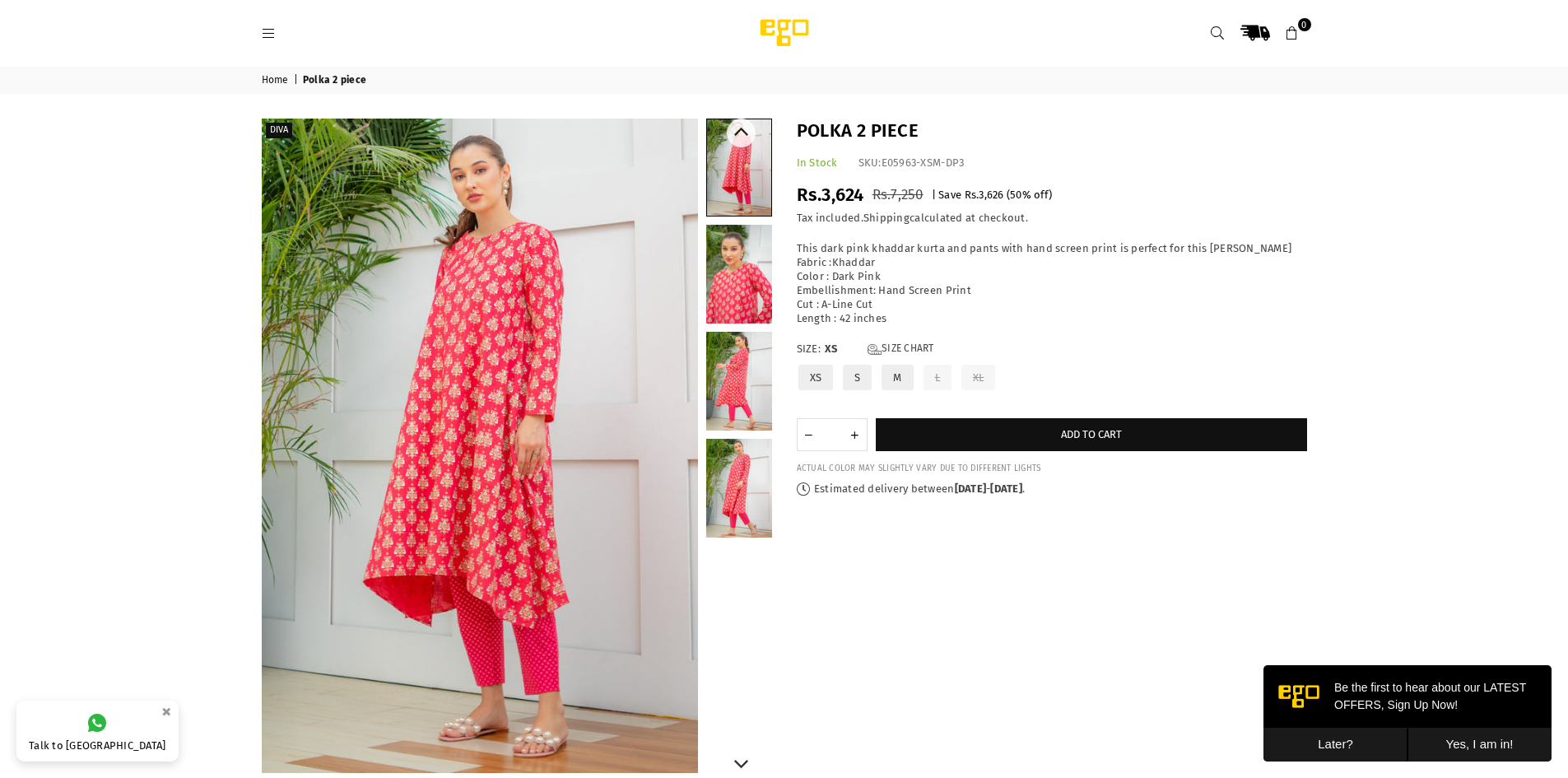
click at [760, 392] on link at bounding box center [739, 381] width 65 height 99
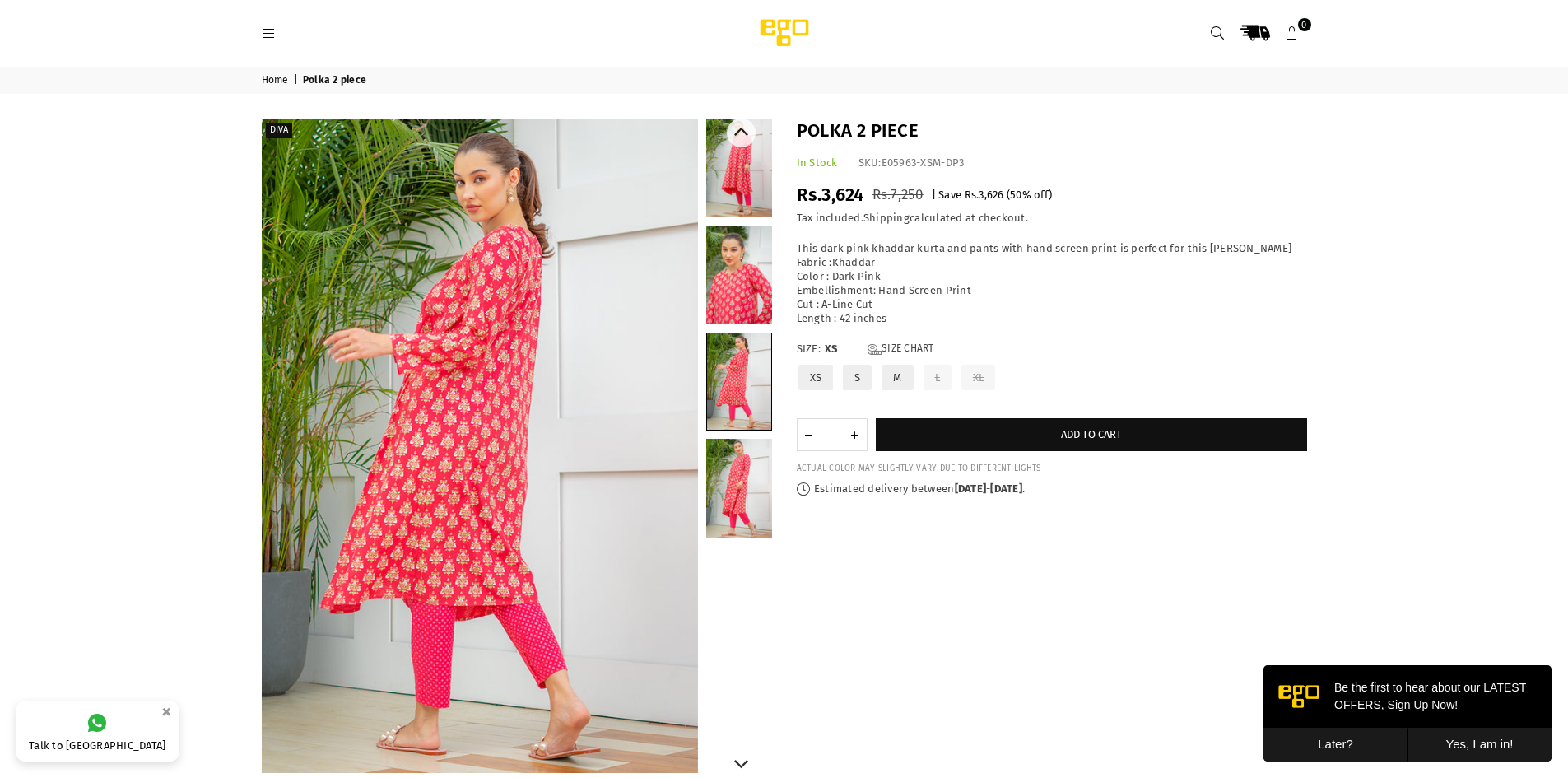
click at [751, 470] on link at bounding box center [739, 488] width 65 height 99
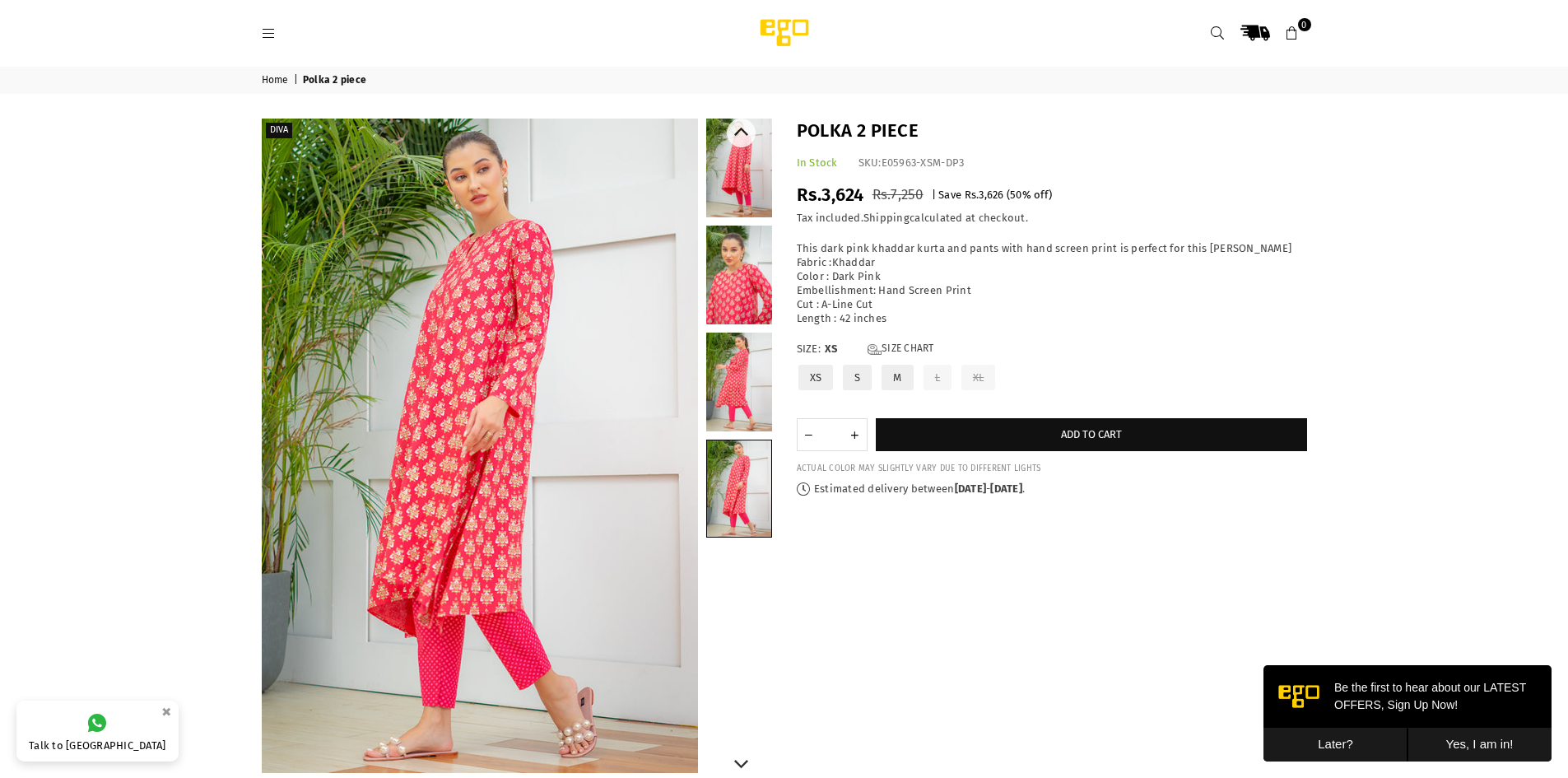
click at [732, 184] on link at bounding box center [739, 168] width 65 height 99
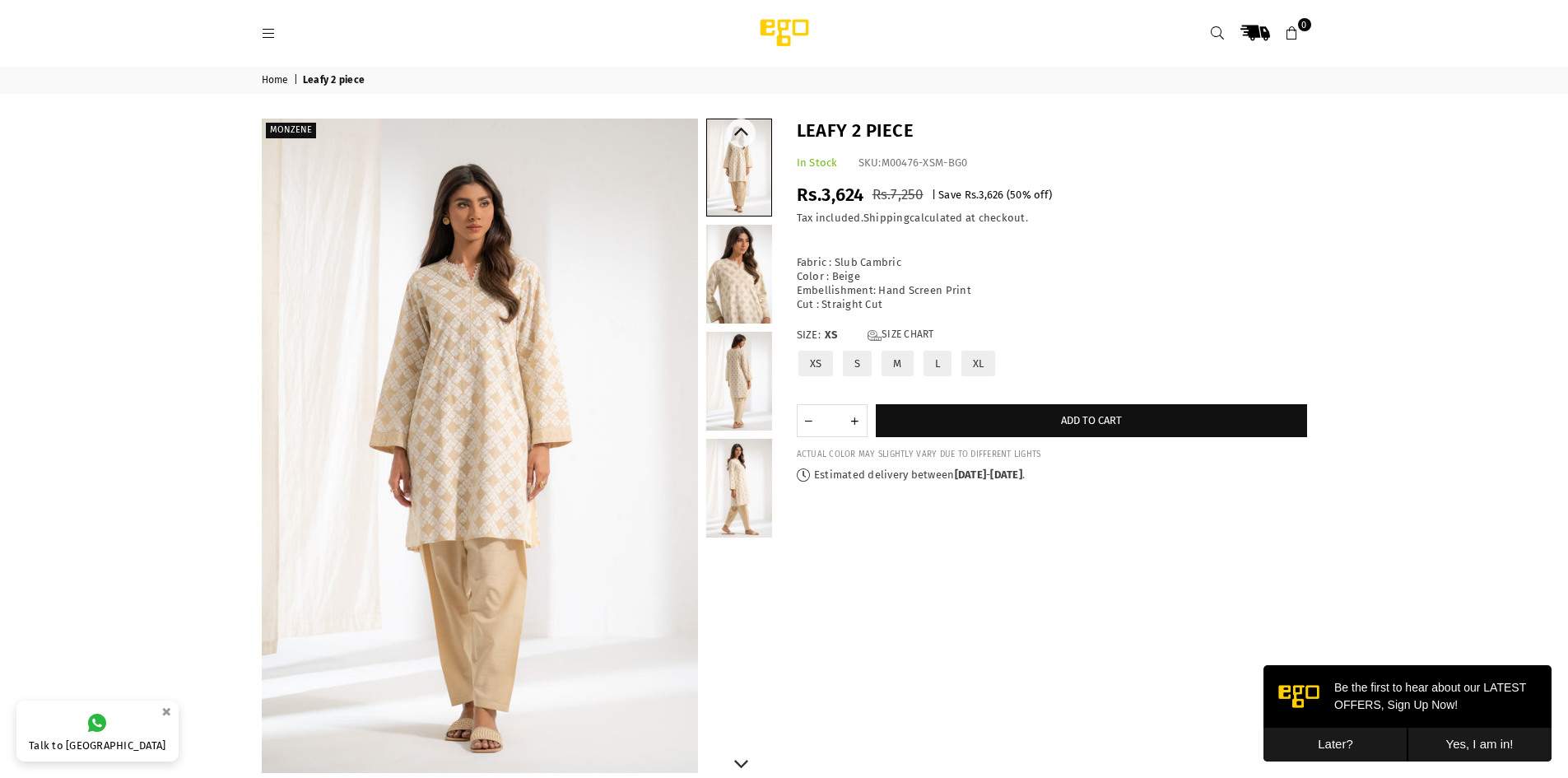
click at [728, 296] on link at bounding box center [739, 274] width 65 height 99
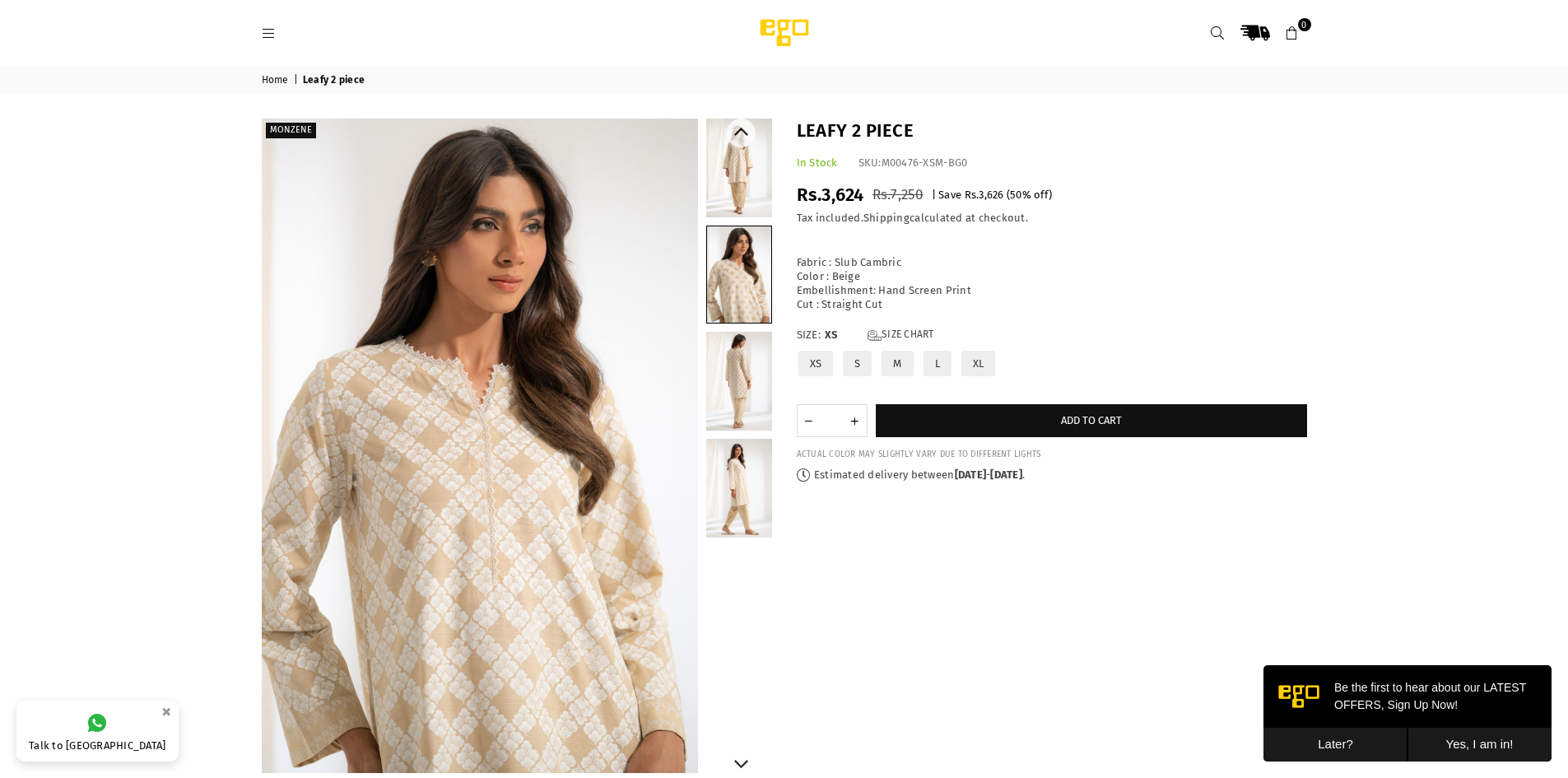
click at [737, 395] on link at bounding box center [739, 381] width 65 height 99
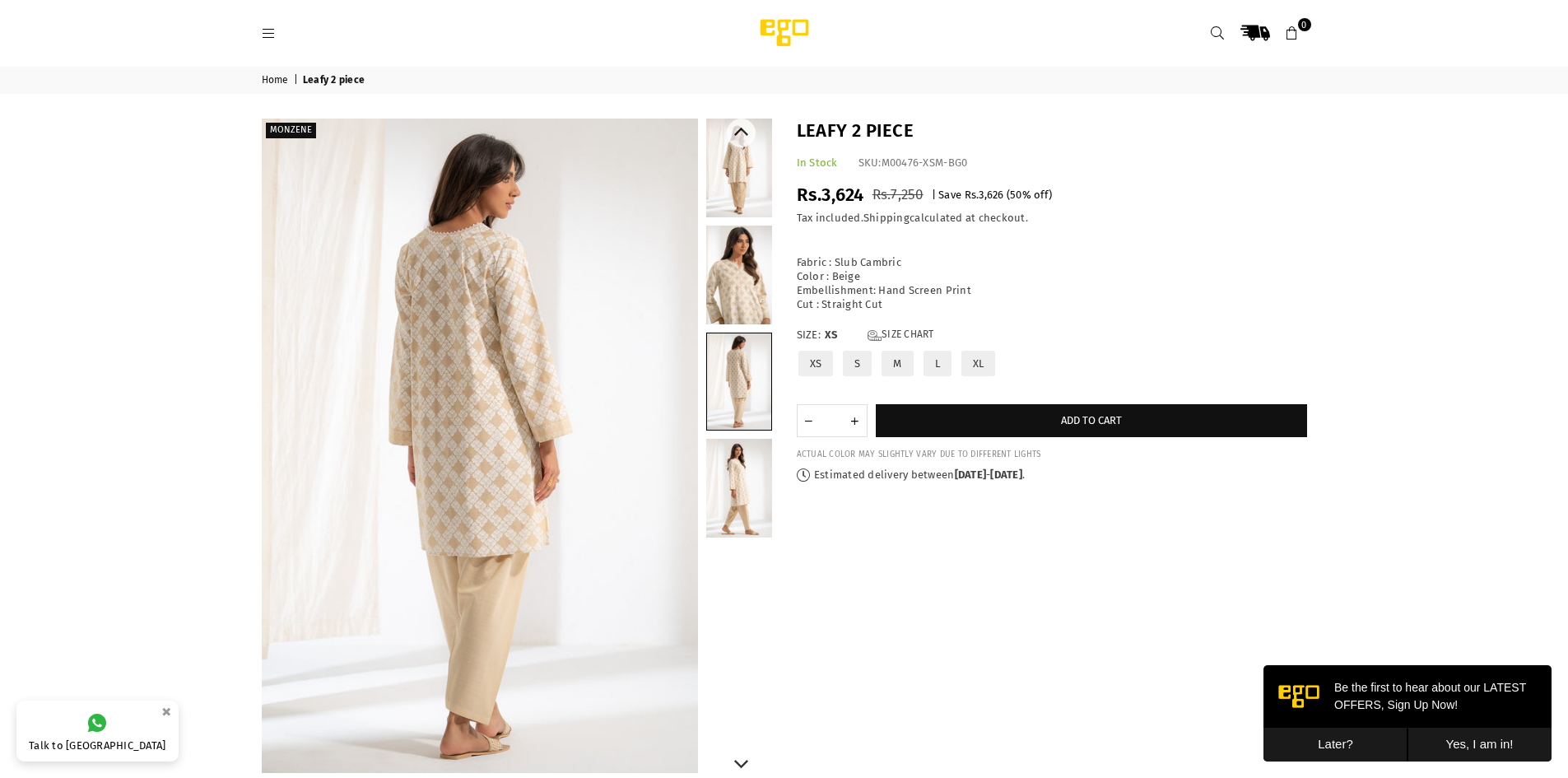
click at [744, 497] on link at bounding box center [739, 488] width 65 height 99
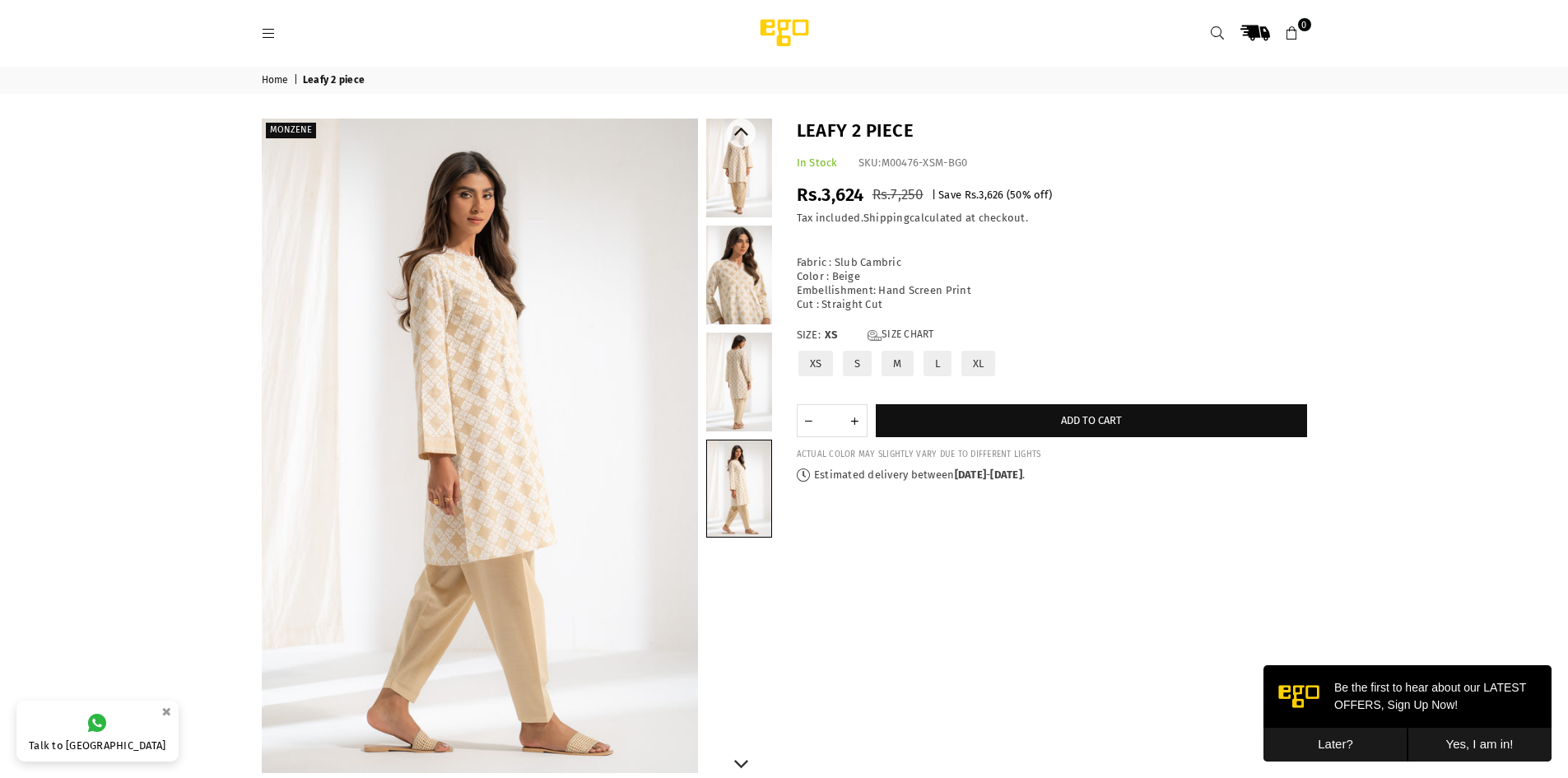
click at [732, 192] on link at bounding box center [739, 168] width 65 height 99
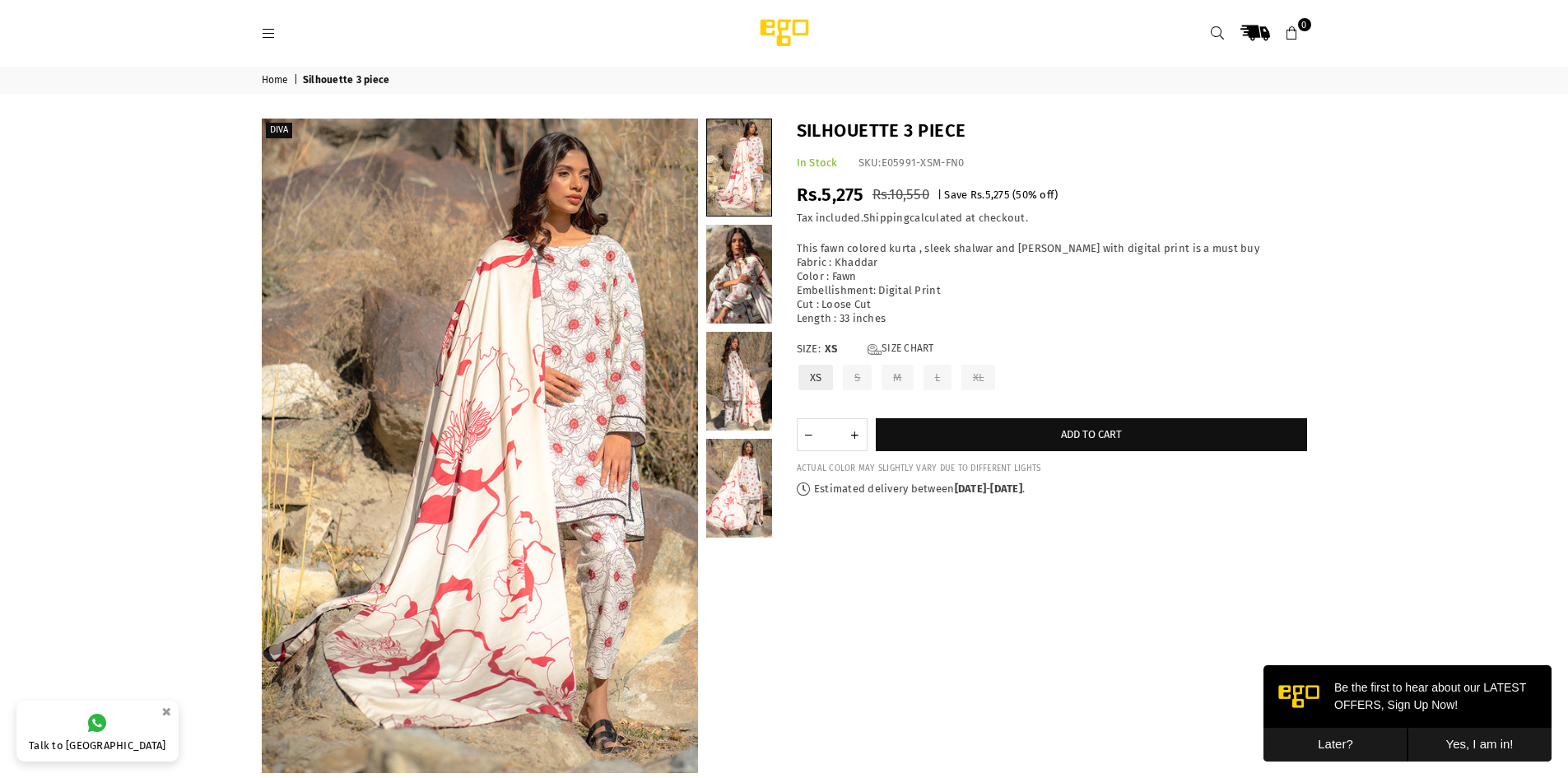
click at [704, 276] on div "Diva" at bounding box center [517, 446] width 510 height 655
click at [710, 279] on link at bounding box center [739, 274] width 65 height 99
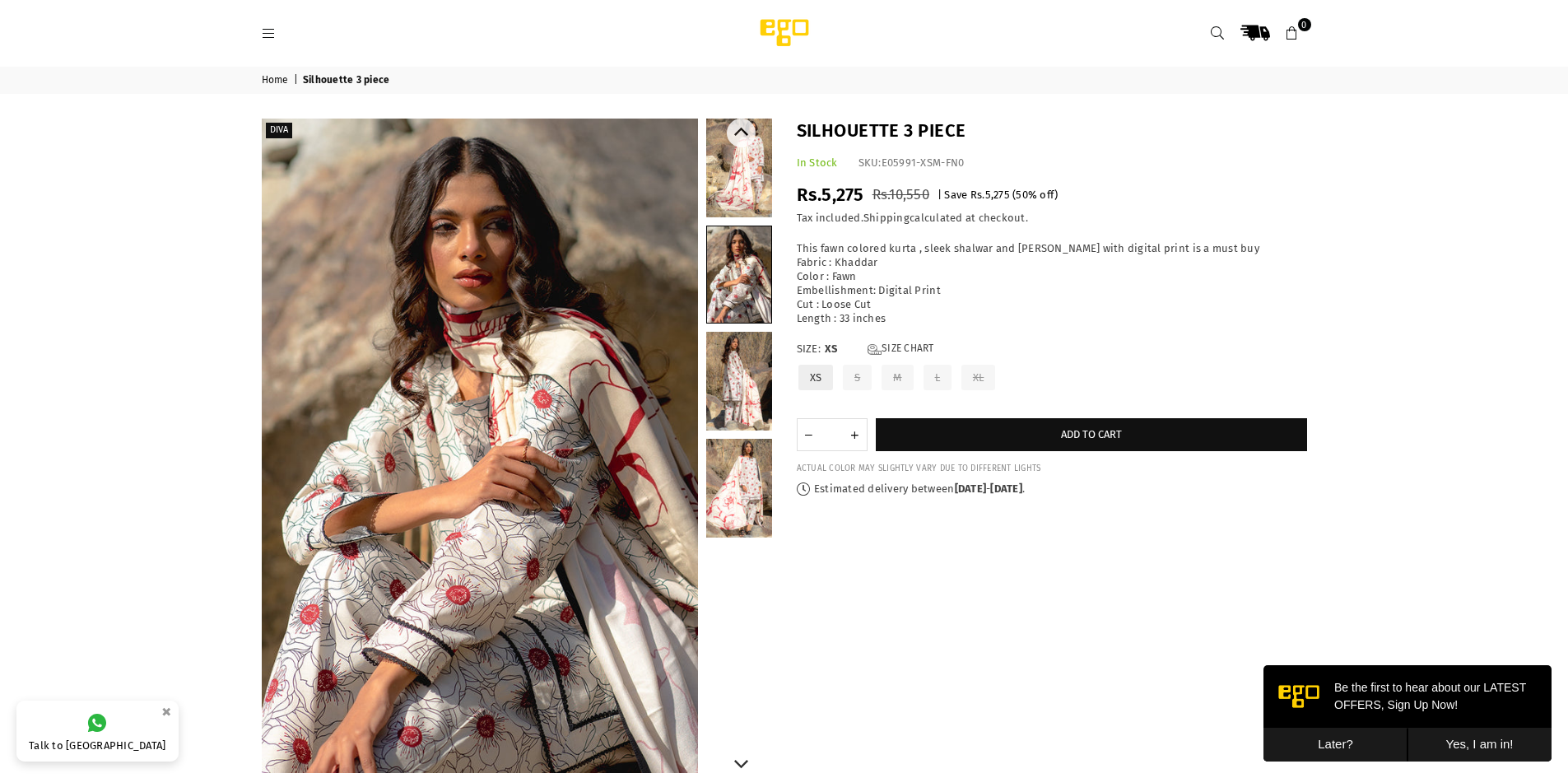
click at [717, 366] on link at bounding box center [739, 381] width 65 height 99
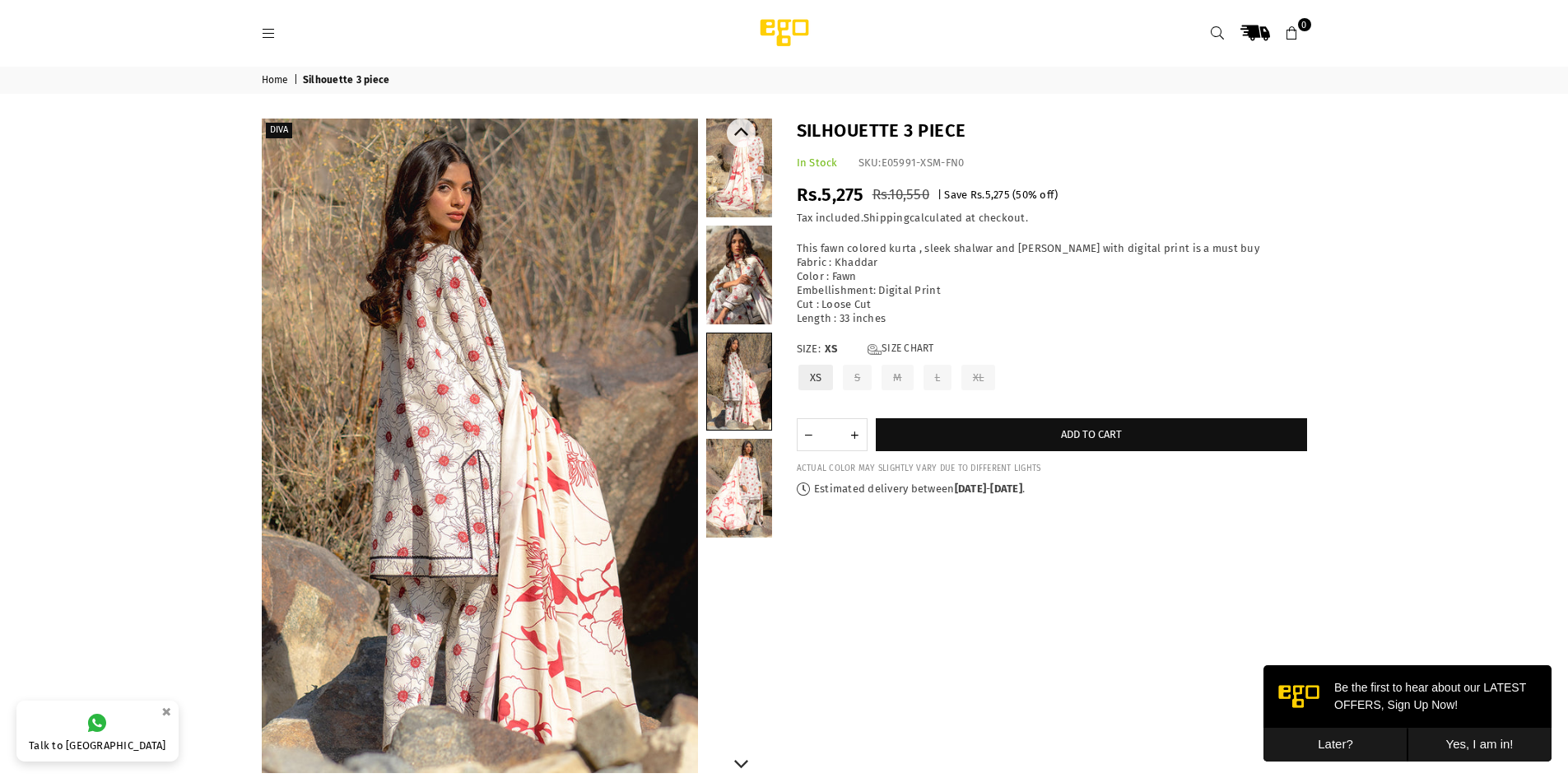
click at [724, 532] on link at bounding box center [739, 488] width 65 height 99
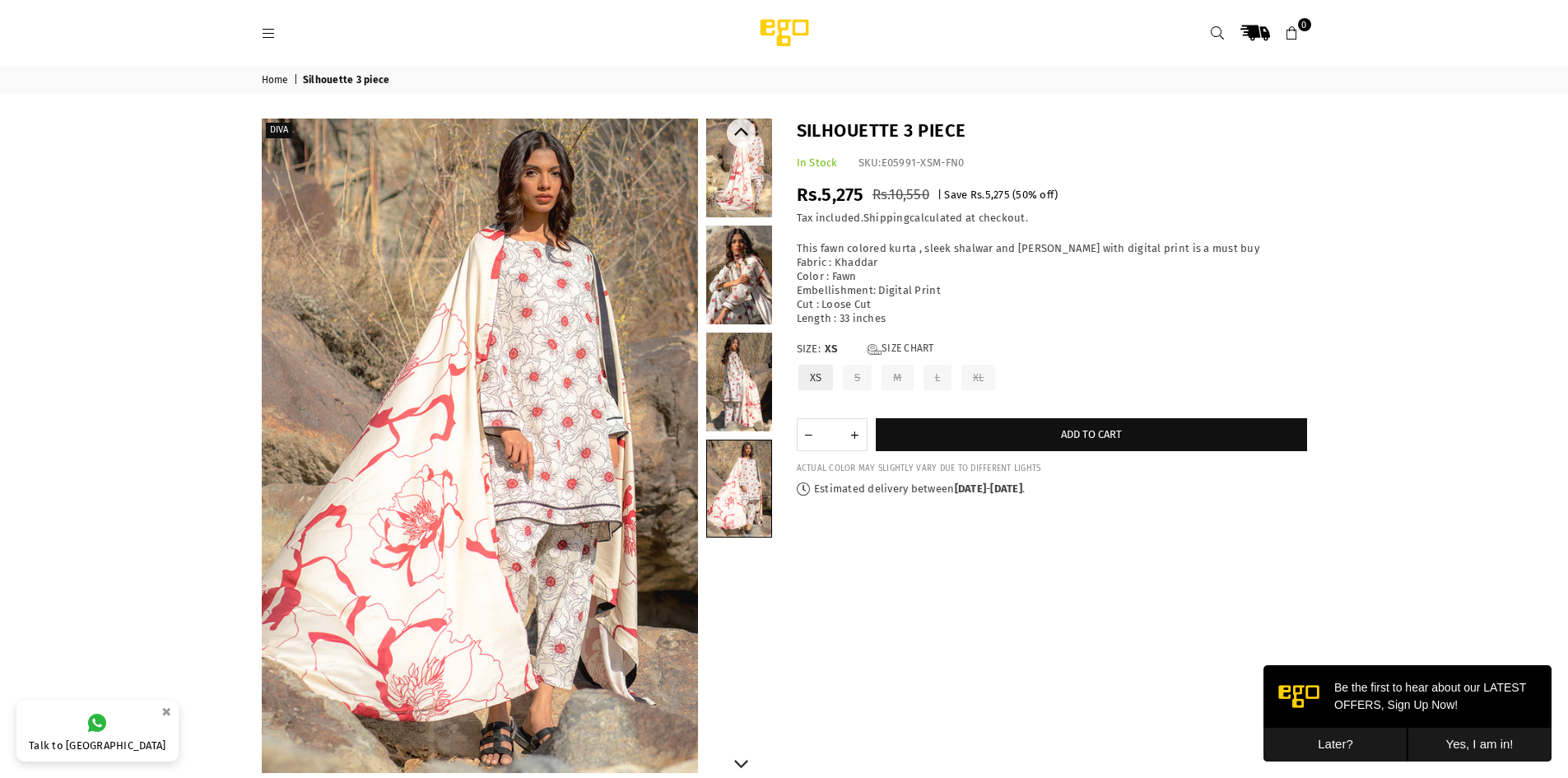
click at [733, 190] on link at bounding box center [739, 168] width 65 height 99
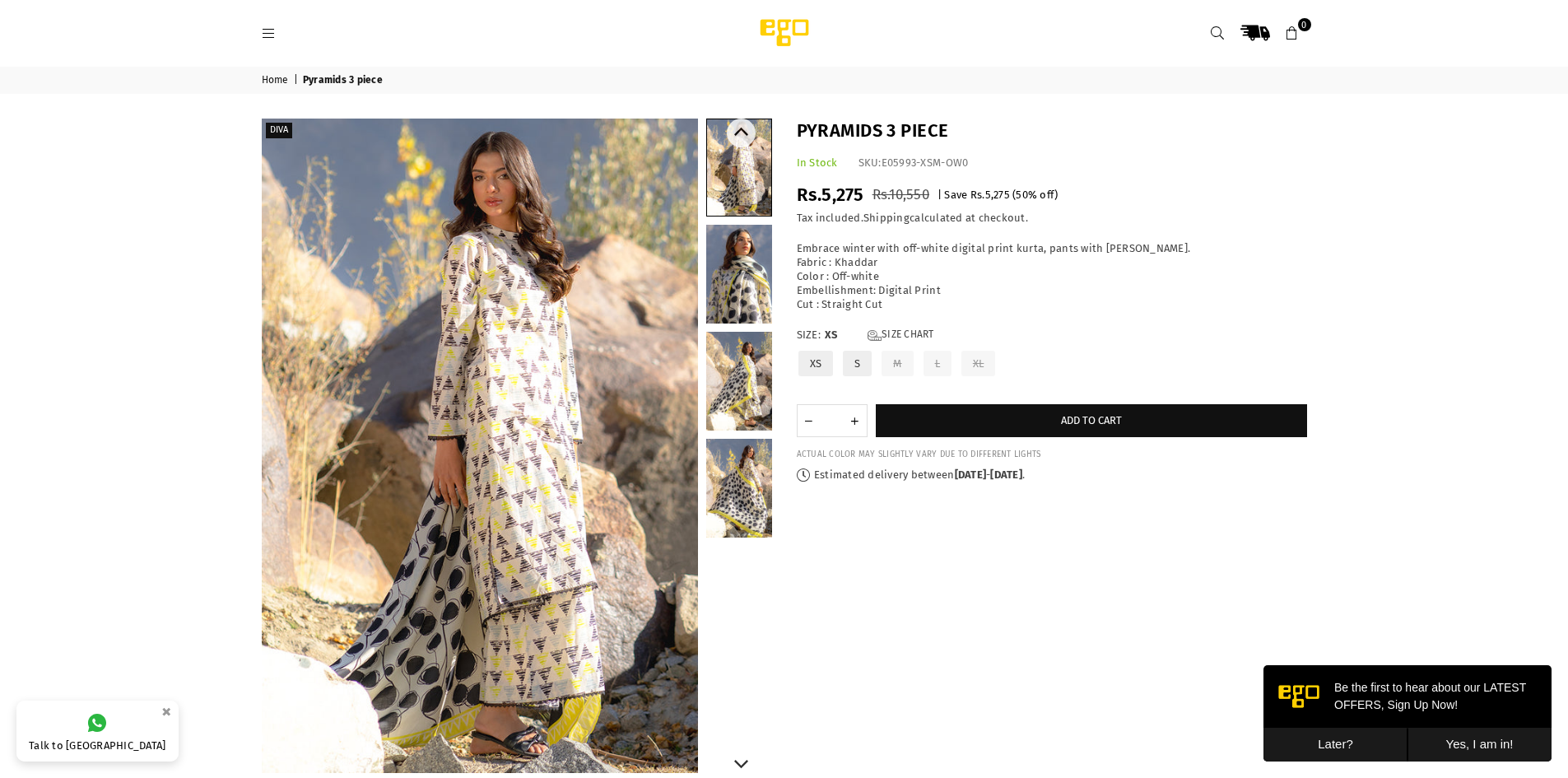
click at [720, 279] on link at bounding box center [739, 274] width 65 height 99
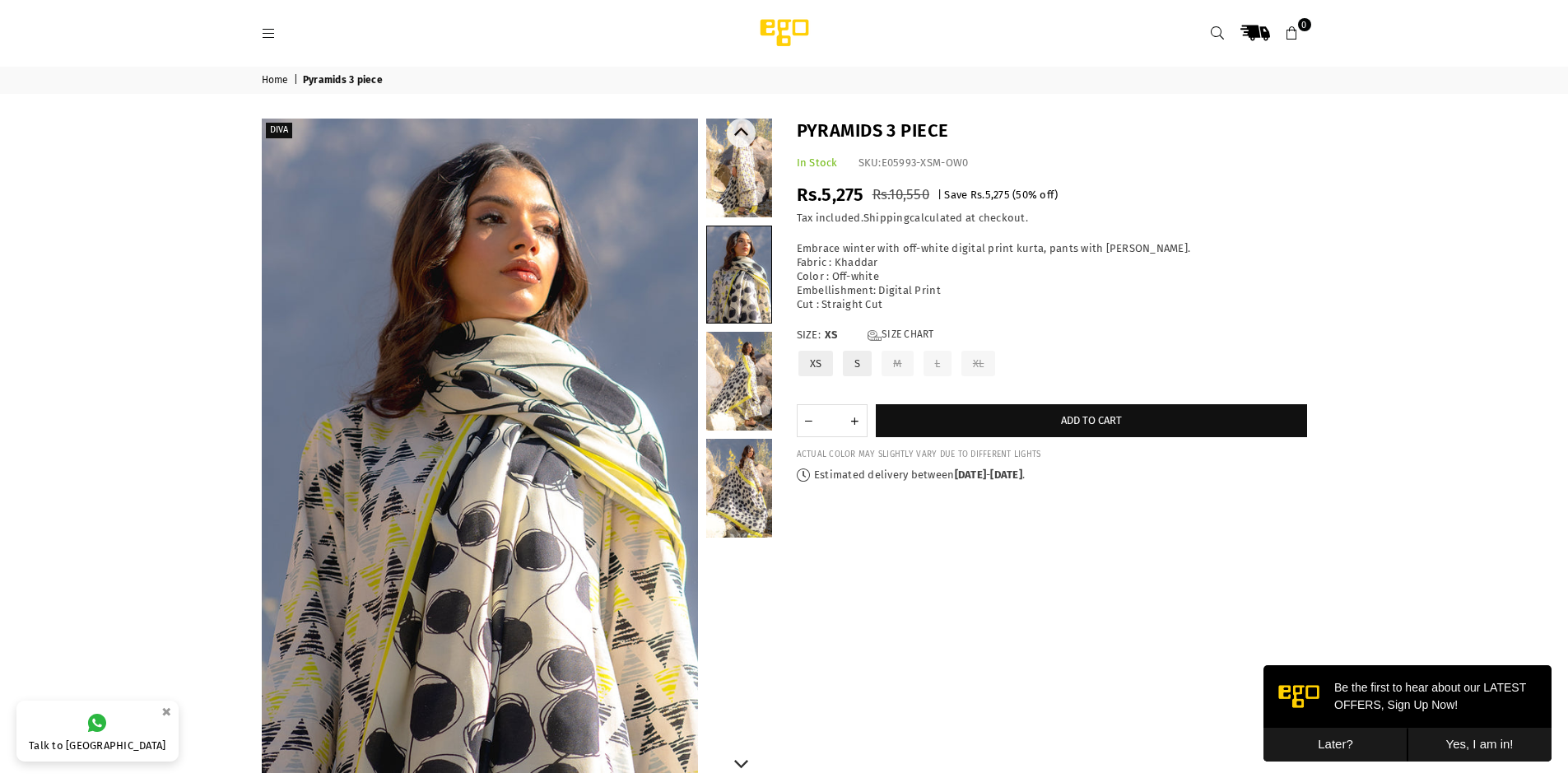
click at [739, 356] on link at bounding box center [739, 381] width 65 height 99
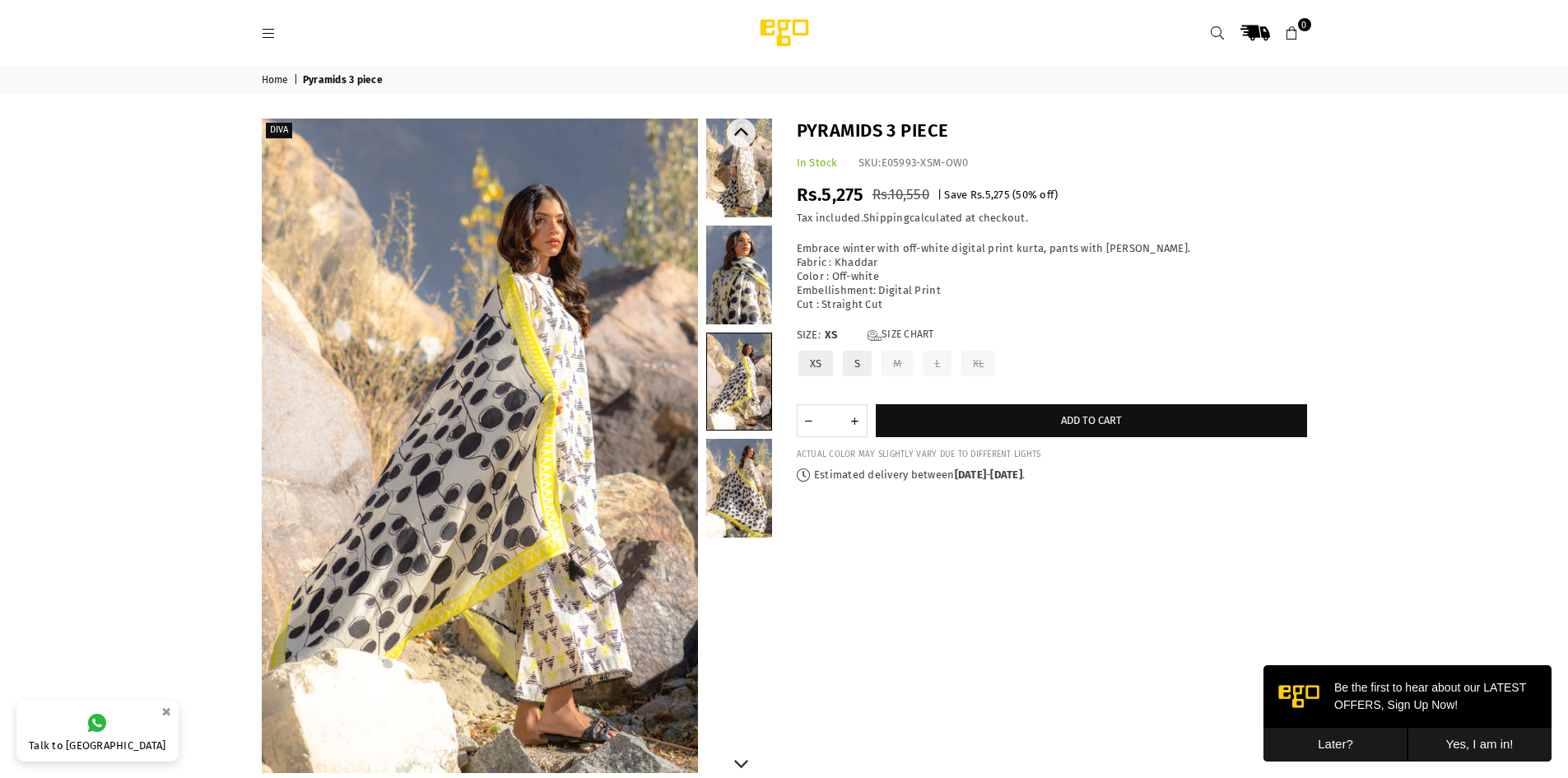
click at [747, 490] on link at bounding box center [739, 488] width 65 height 99
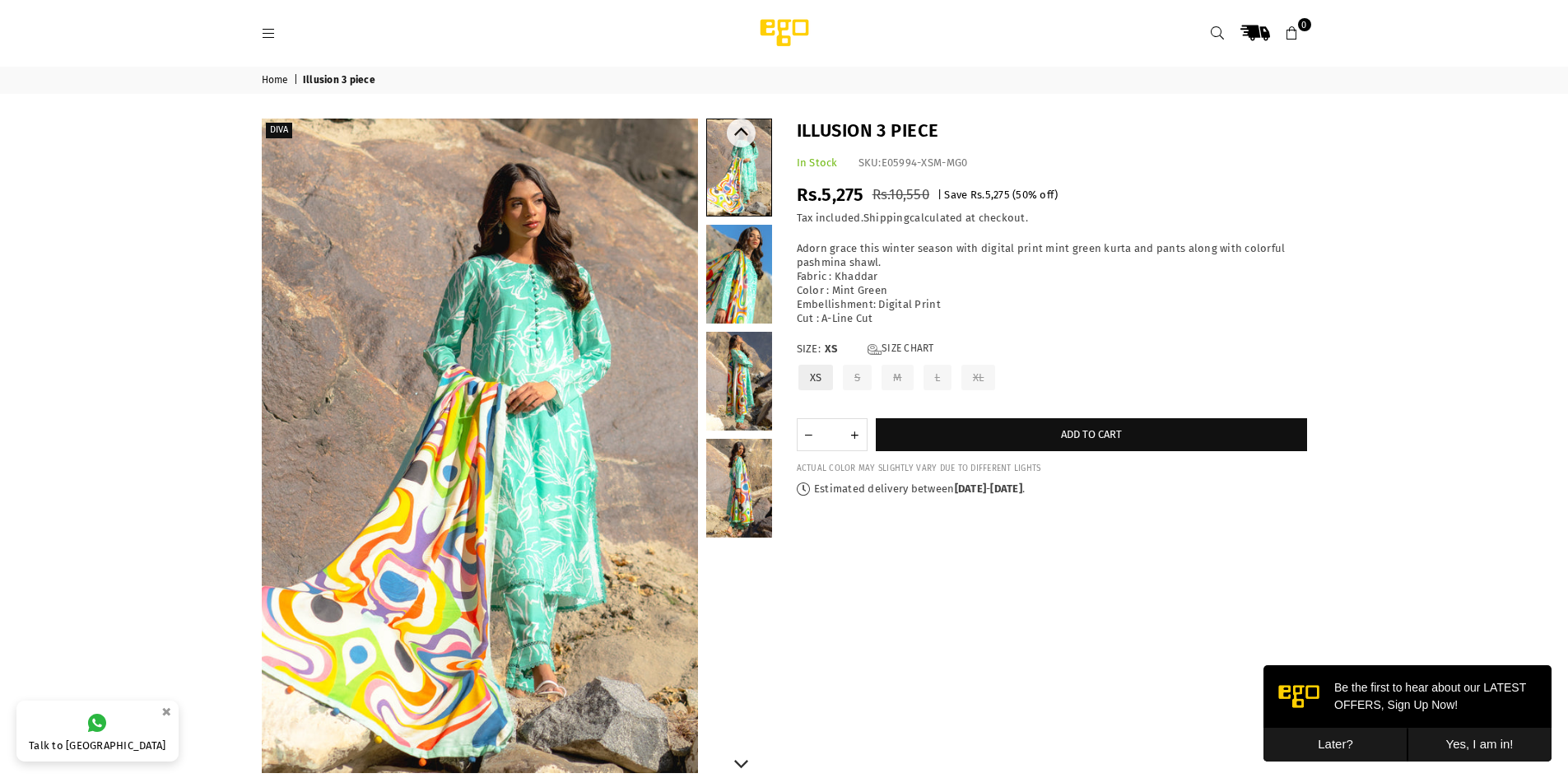
click at [730, 282] on link at bounding box center [739, 274] width 65 height 99
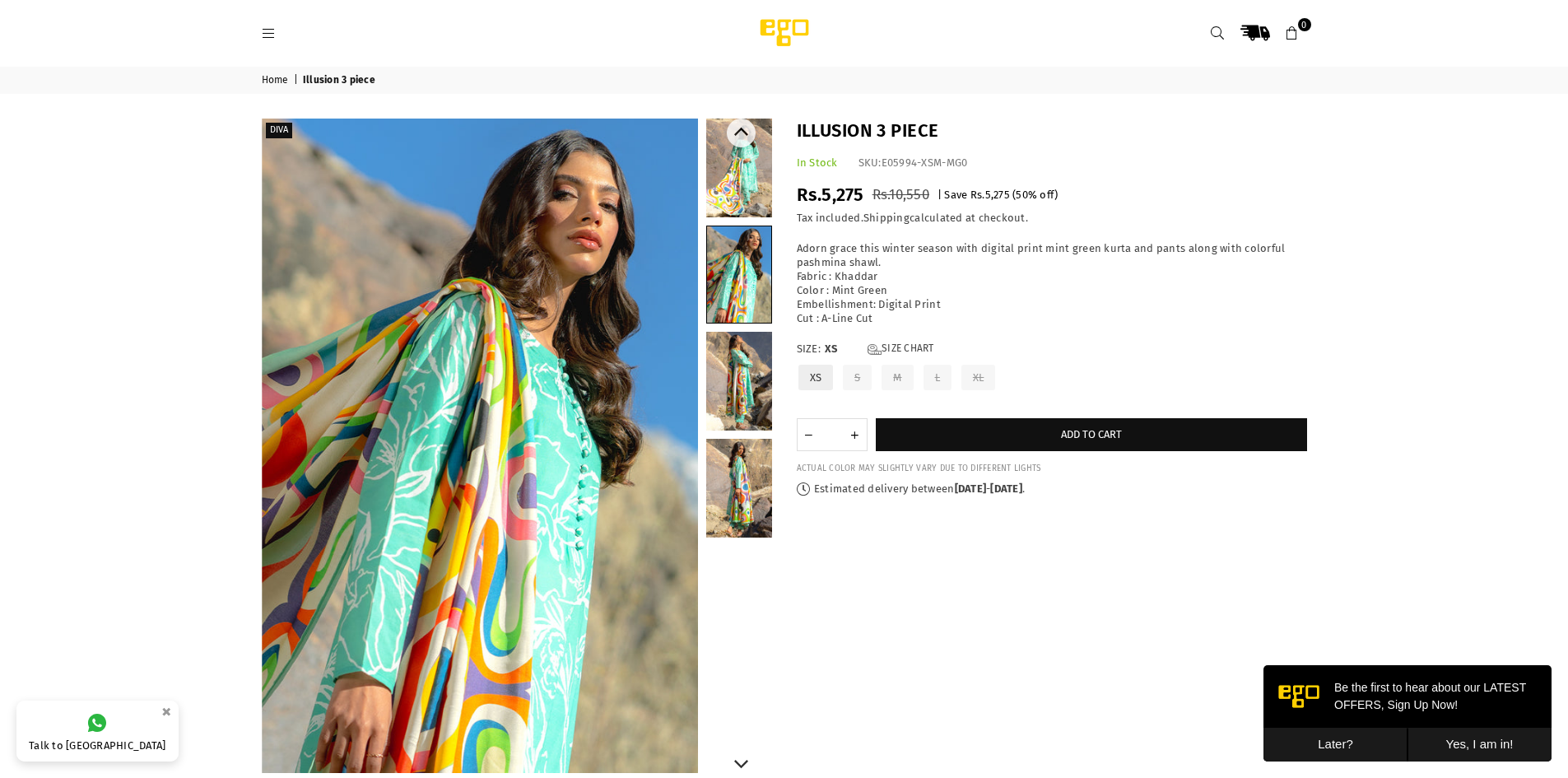
click at [723, 389] on link at bounding box center [739, 381] width 65 height 99
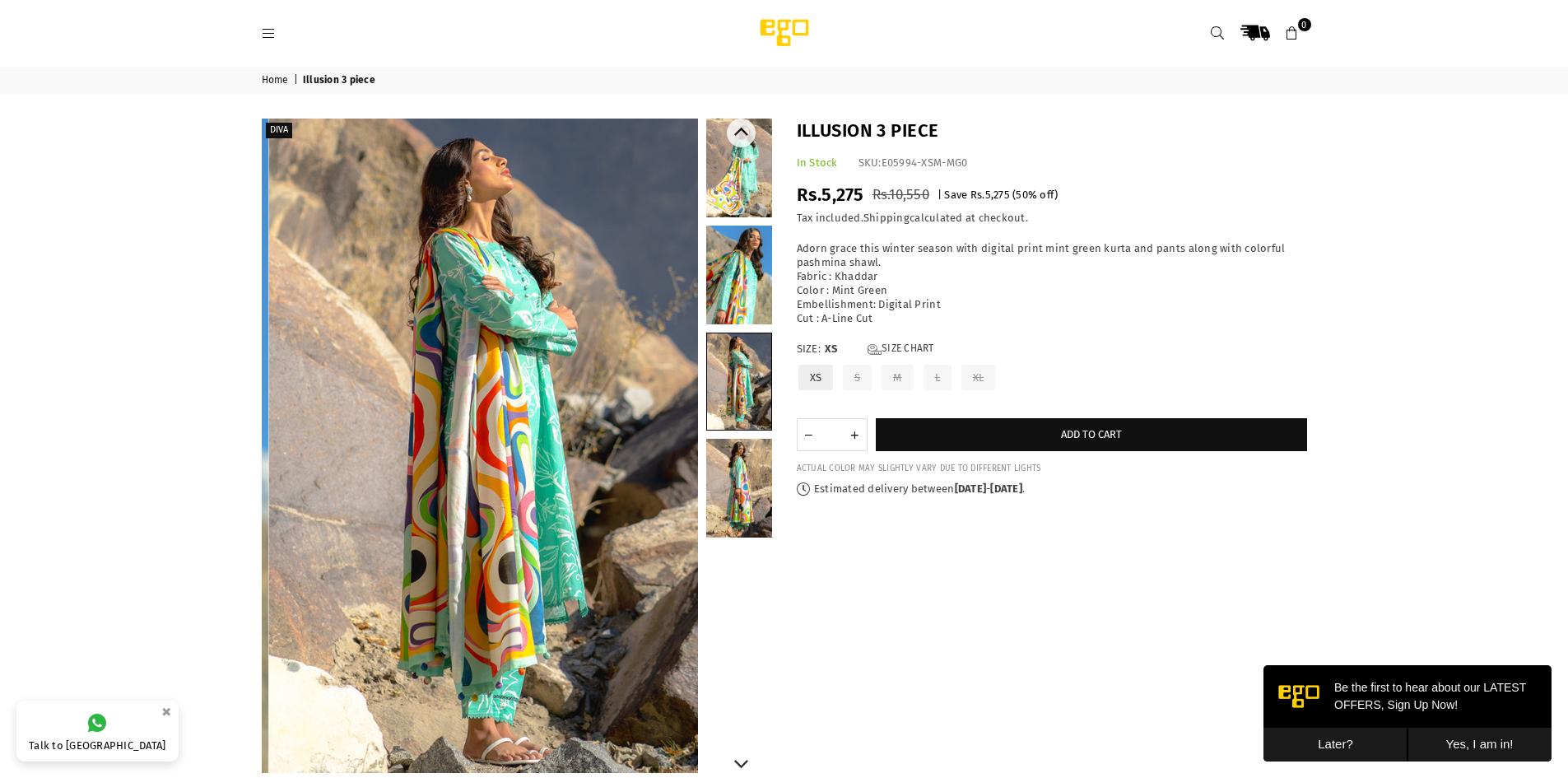
click at [736, 457] on link at bounding box center [739, 488] width 65 height 99
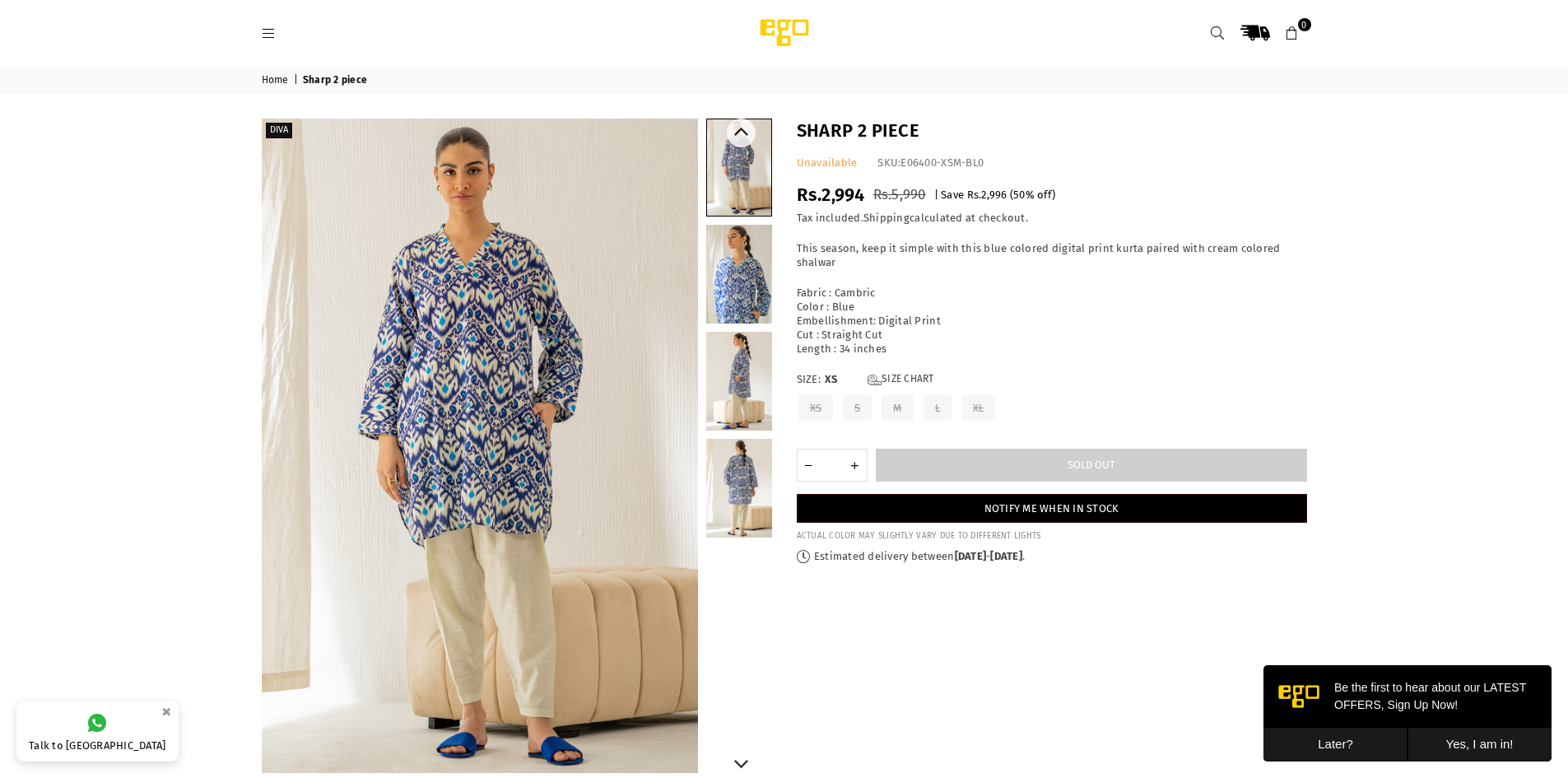
click at [730, 369] on link at bounding box center [739, 381] width 65 height 99
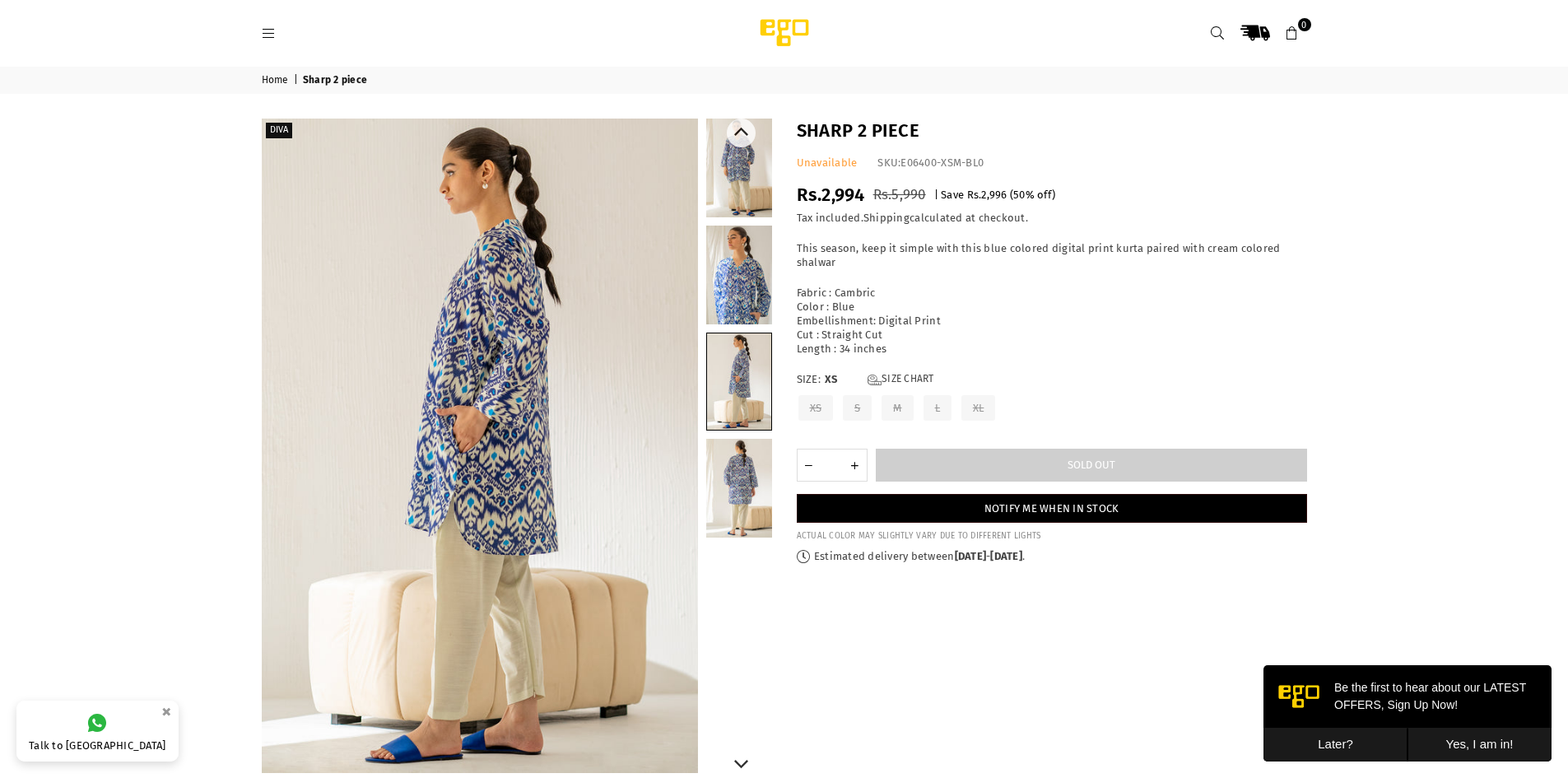
click at [728, 489] on link at bounding box center [739, 488] width 65 height 99
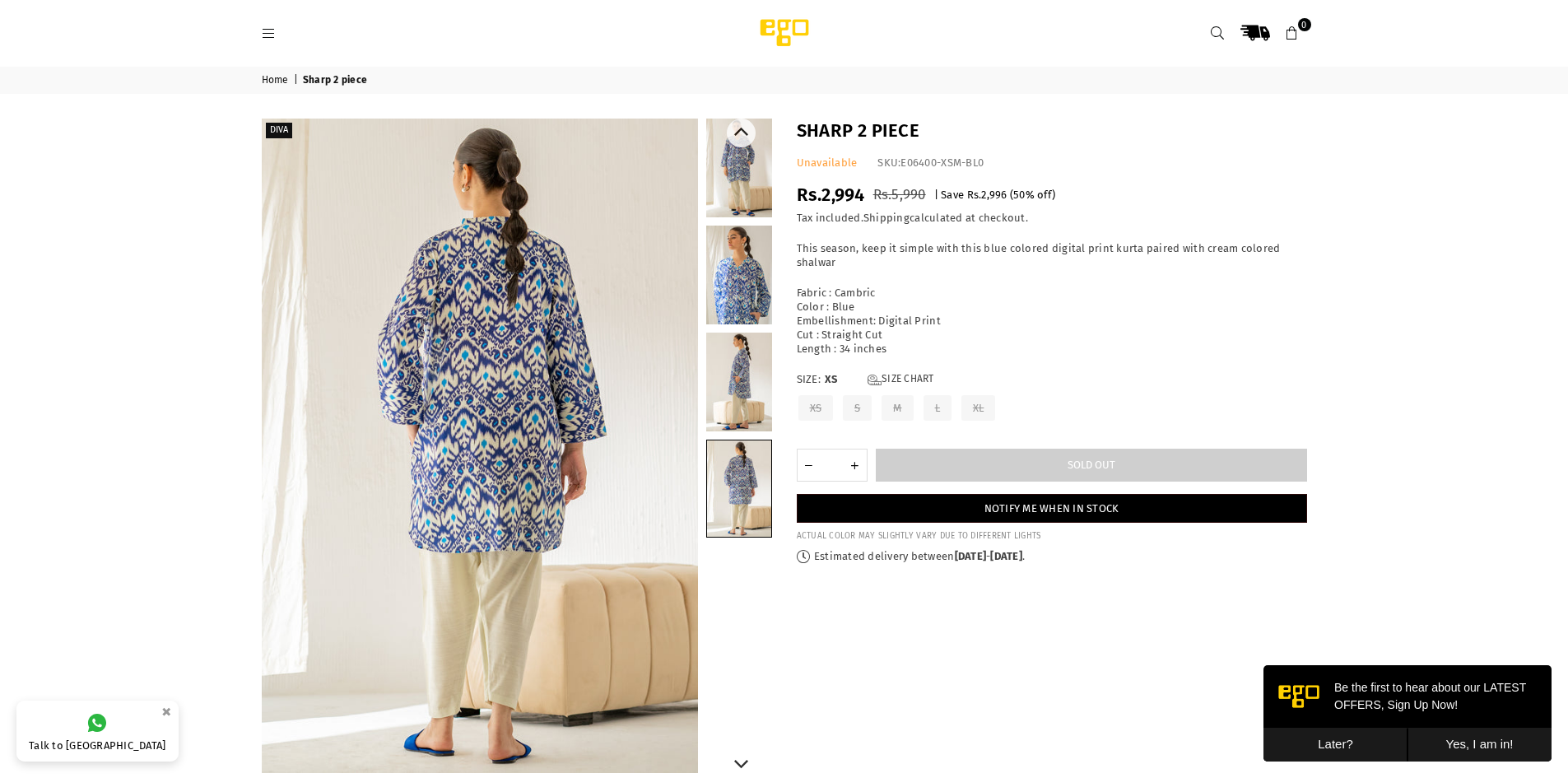
click at [742, 169] on link at bounding box center [739, 168] width 65 height 99
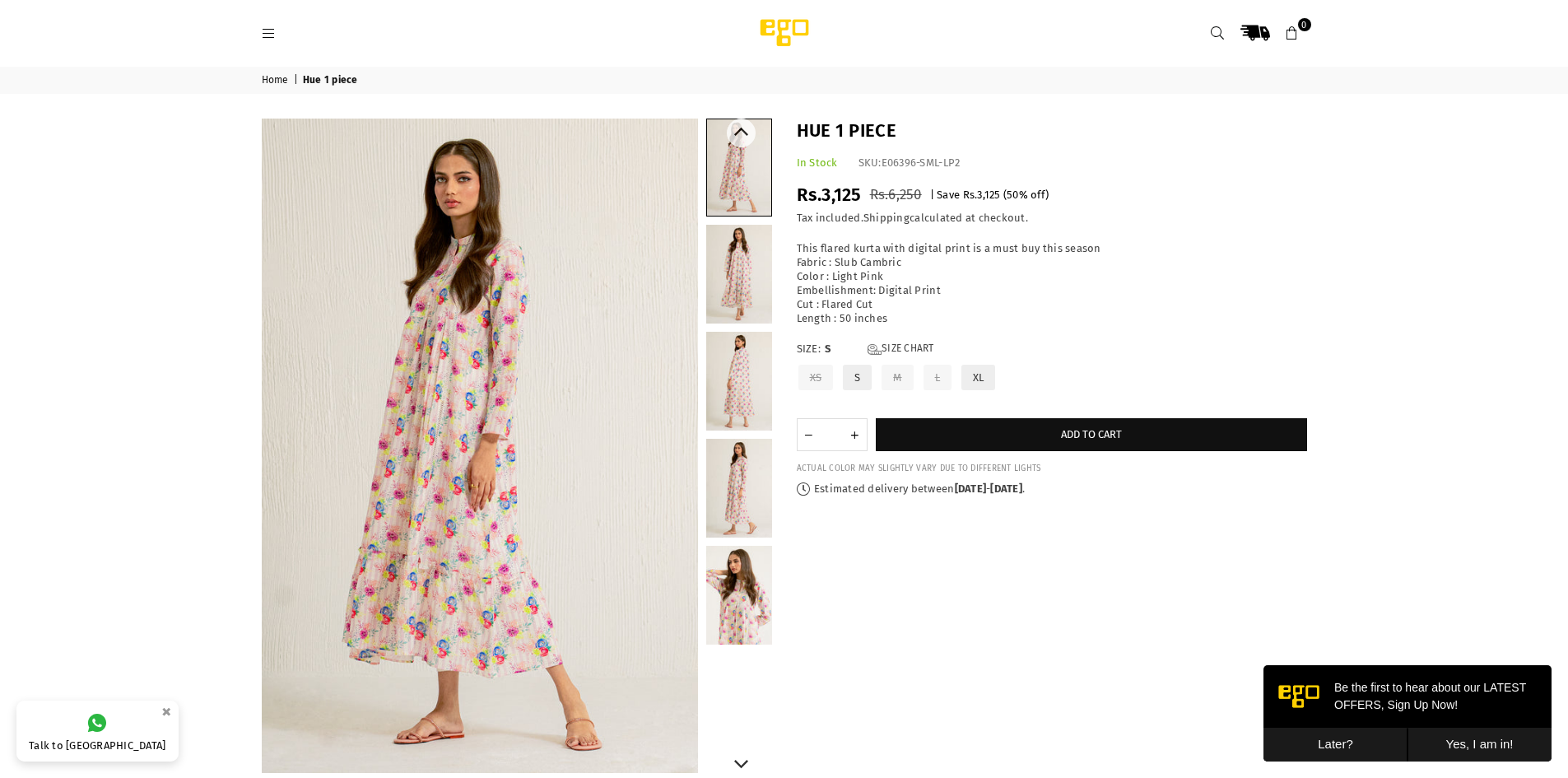
click at [734, 294] on link at bounding box center [739, 274] width 65 height 99
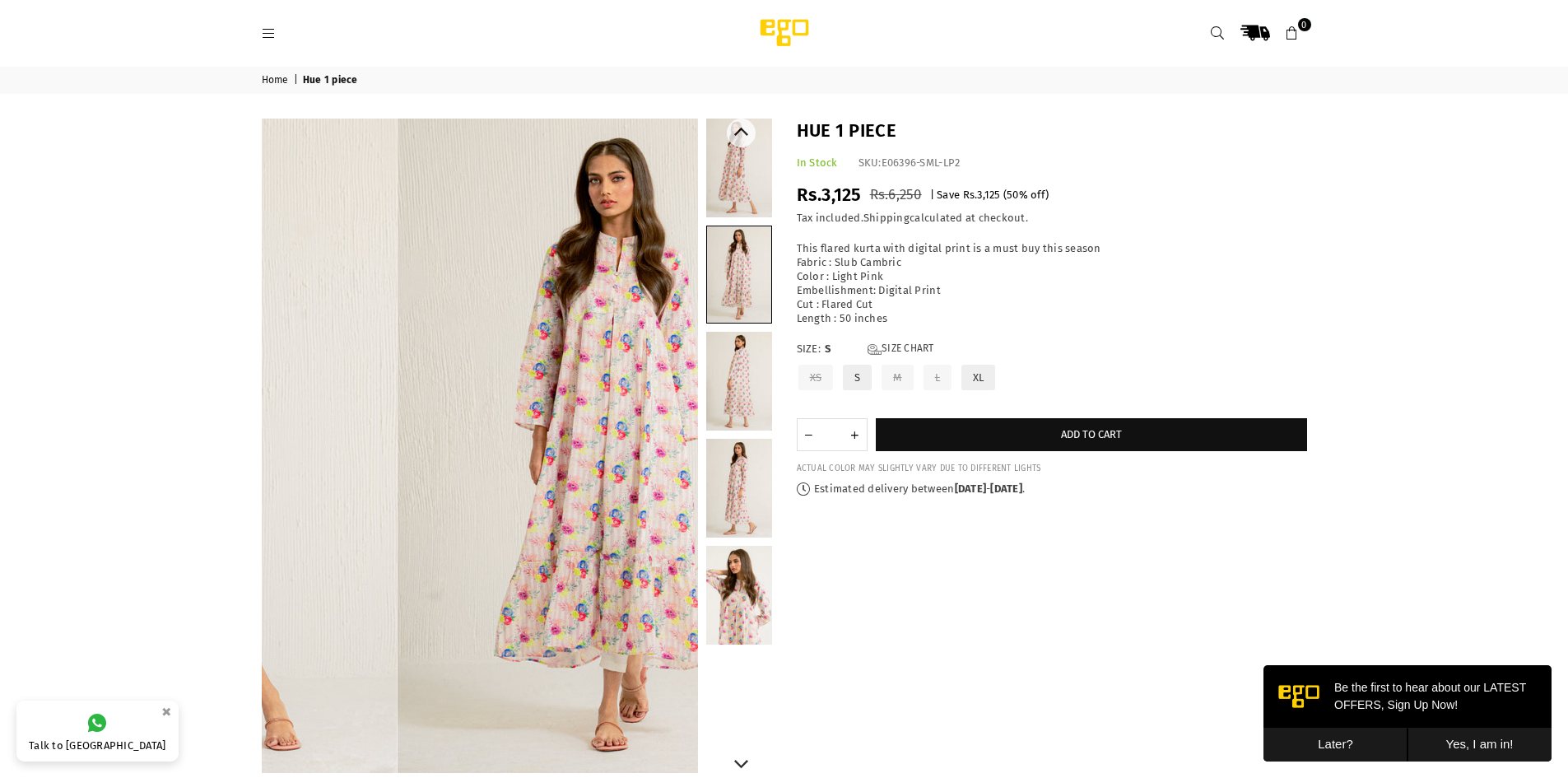
click at [729, 352] on link at bounding box center [739, 381] width 65 height 99
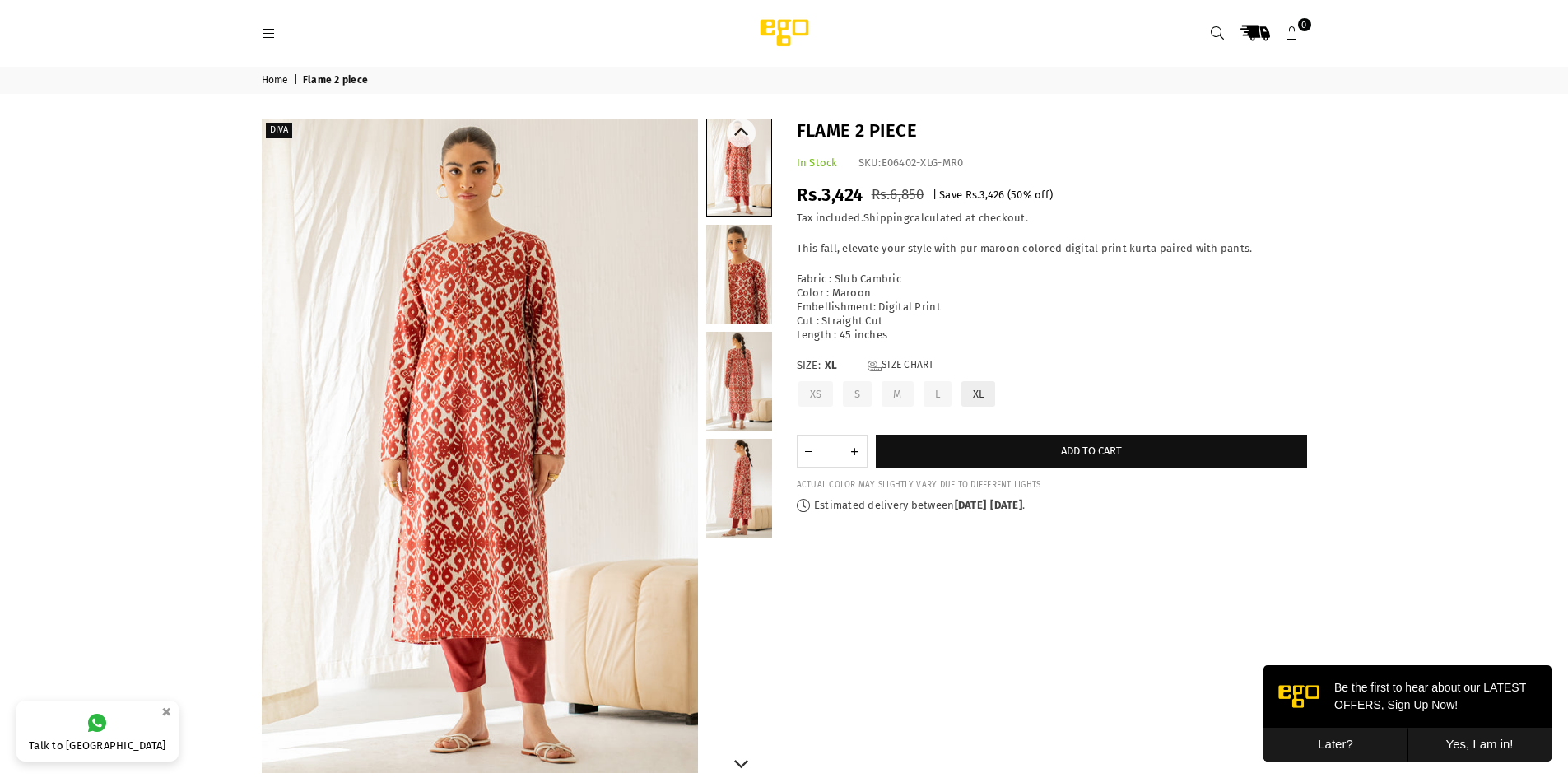
click at [732, 300] on link at bounding box center [739, 274] width 65 height 99
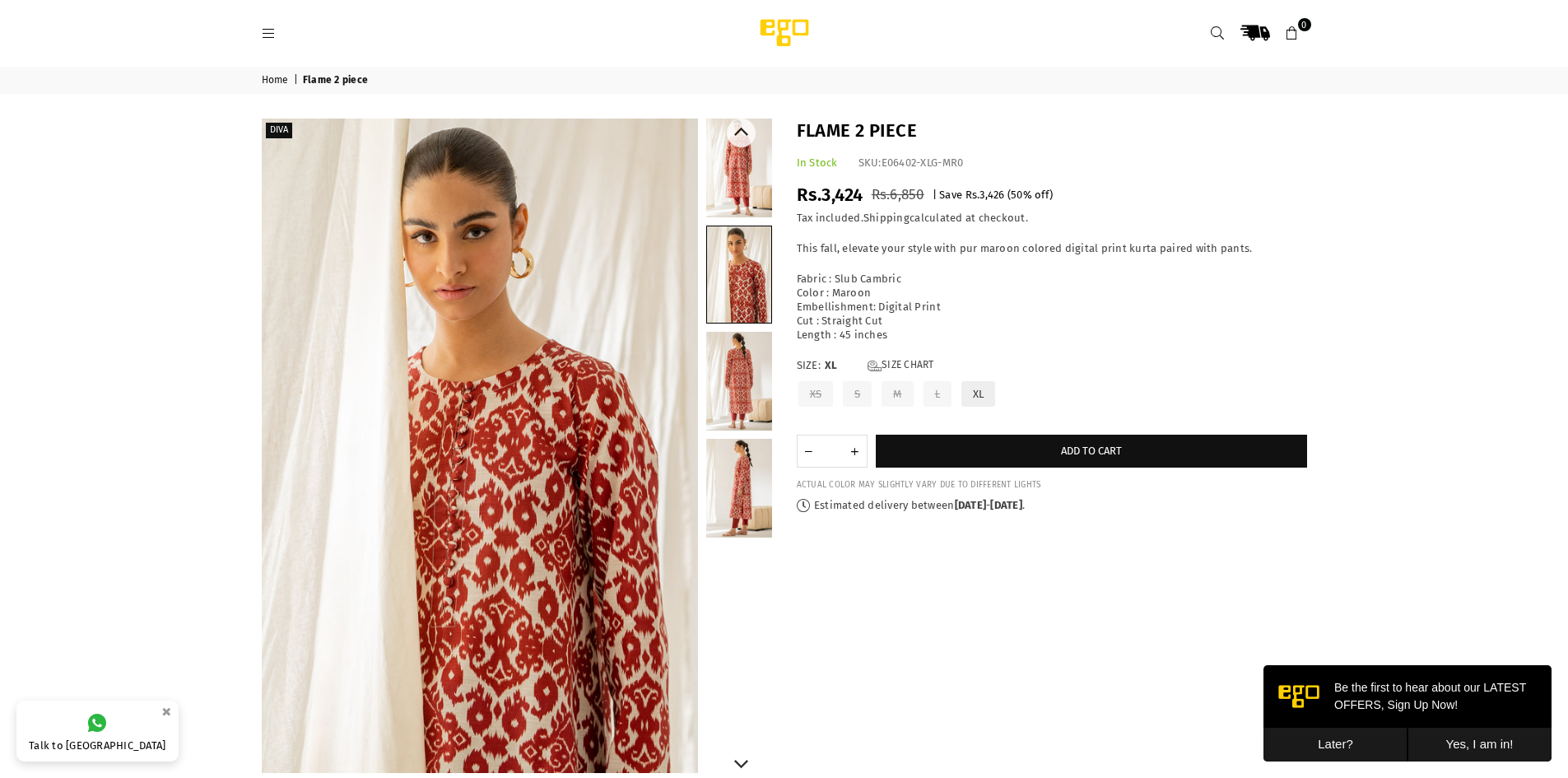
click at [743, 353] on link at bounding box center [739, 381] width 65 height 99
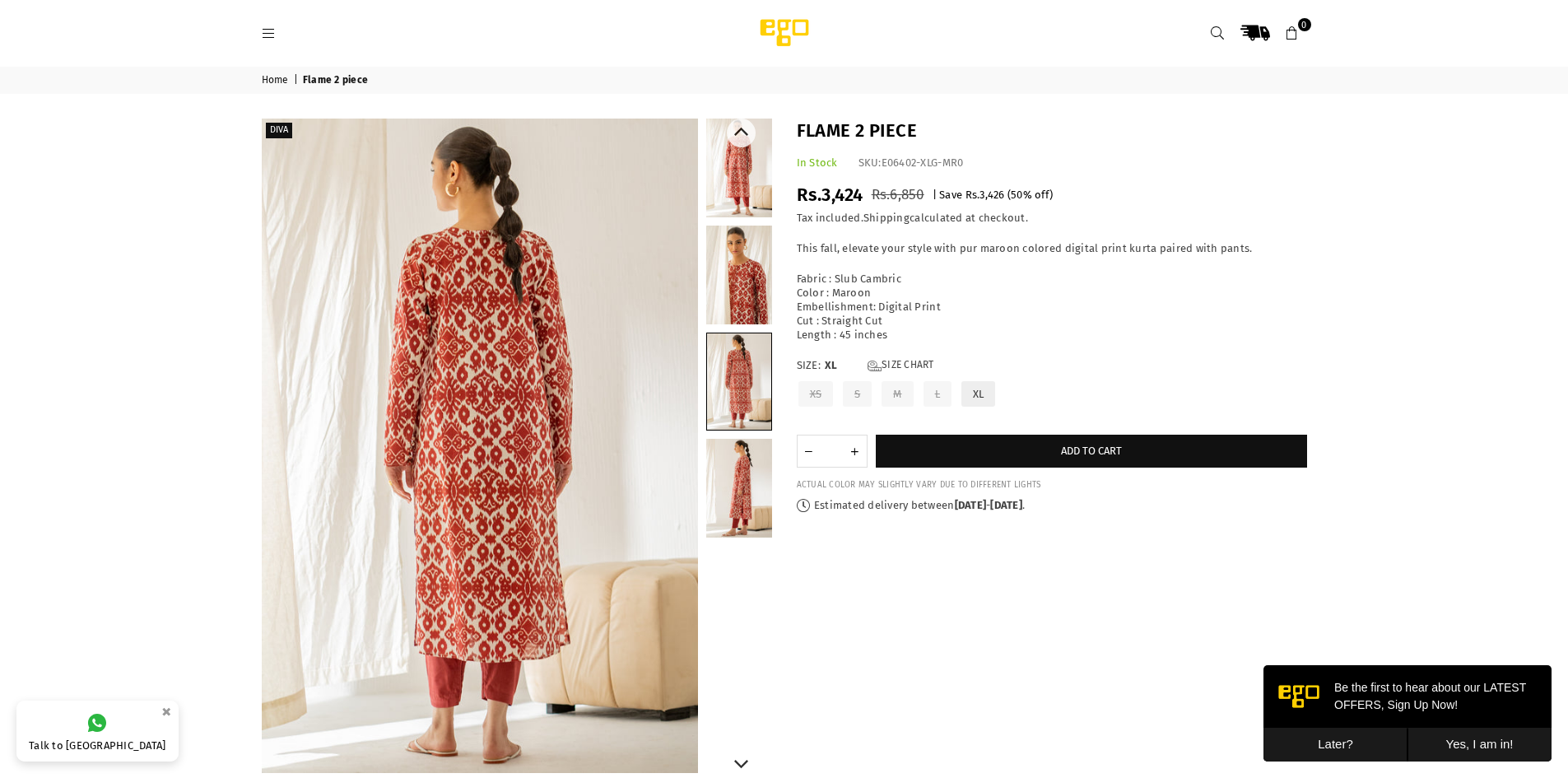
click at [748, 463] on link at bounding box center [739, 488] width 65 height 99
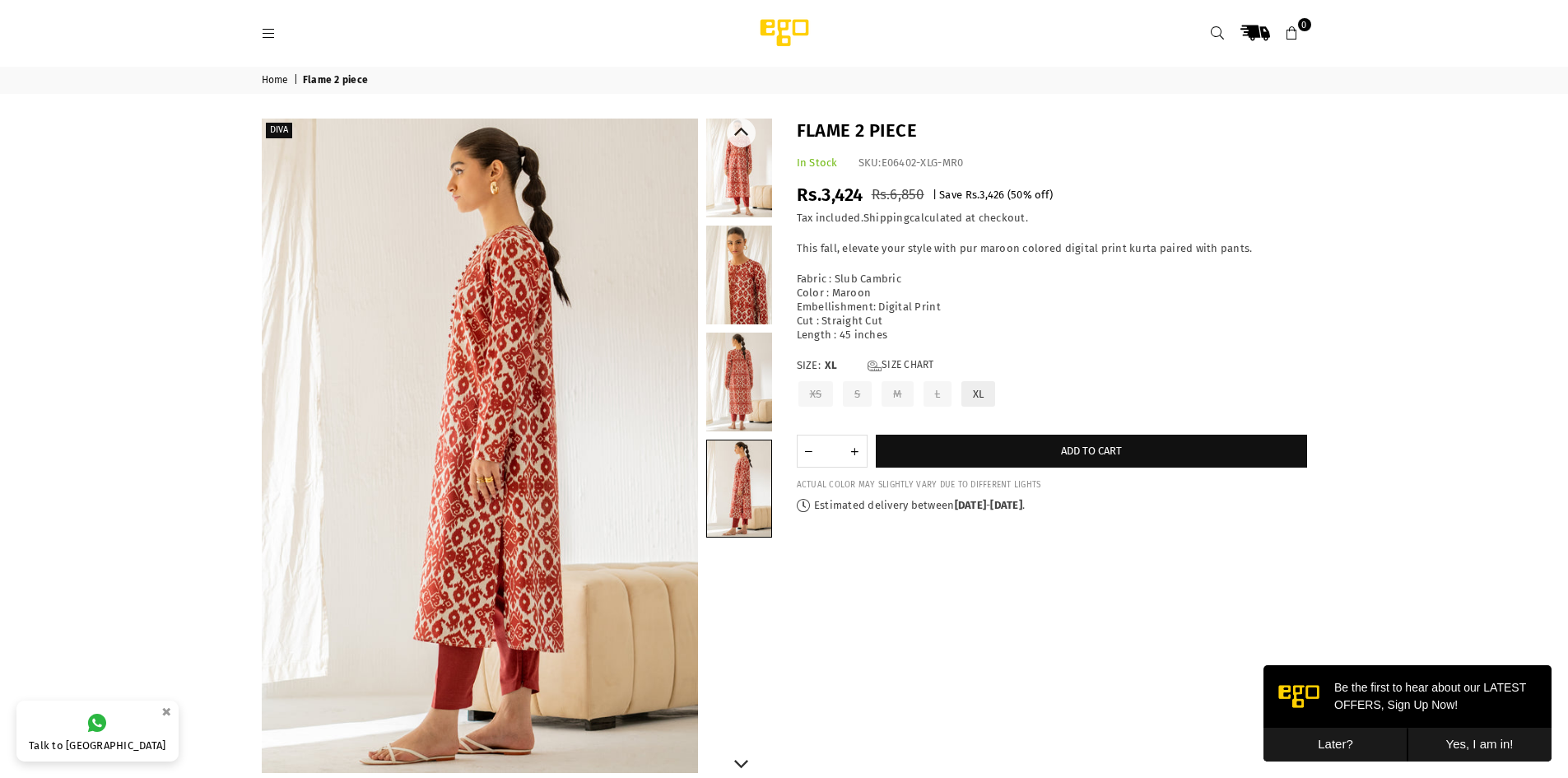
click at [746, 190] on link at bounding box center [739, 168] width 65 height 99
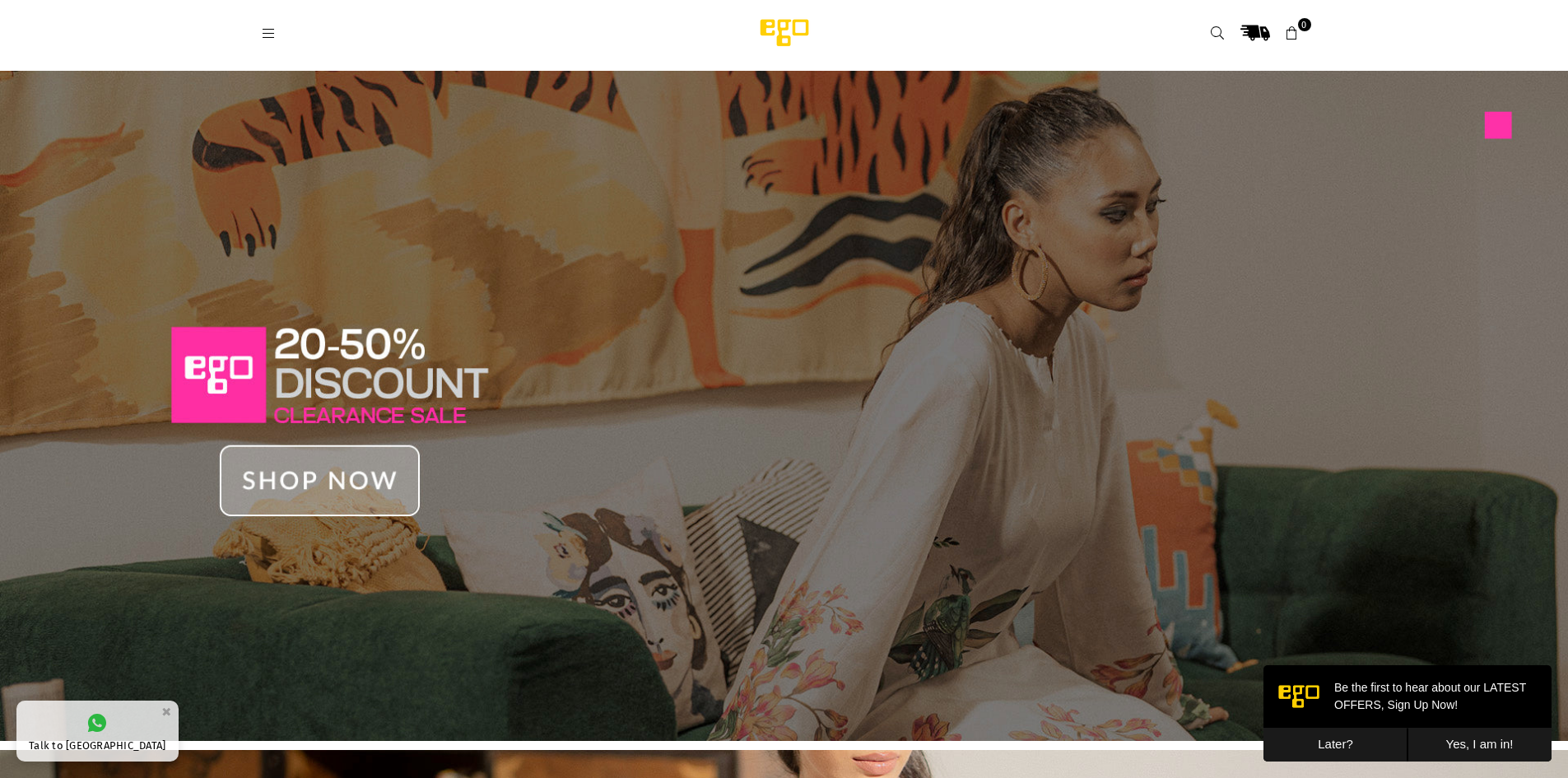
click at [356, 457] on img at bounding box center [784, 406] width 1568 height 670
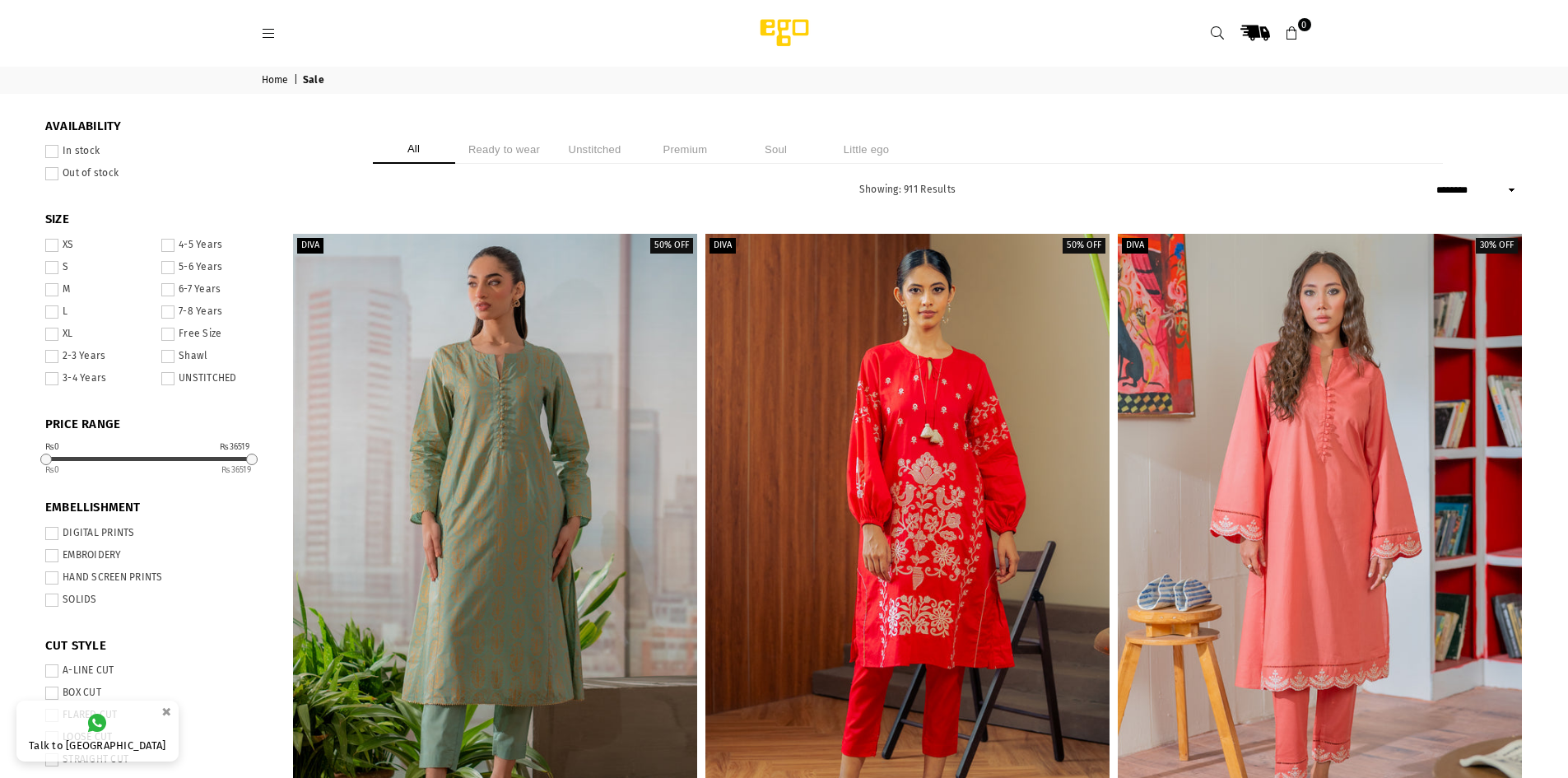
select select "******"
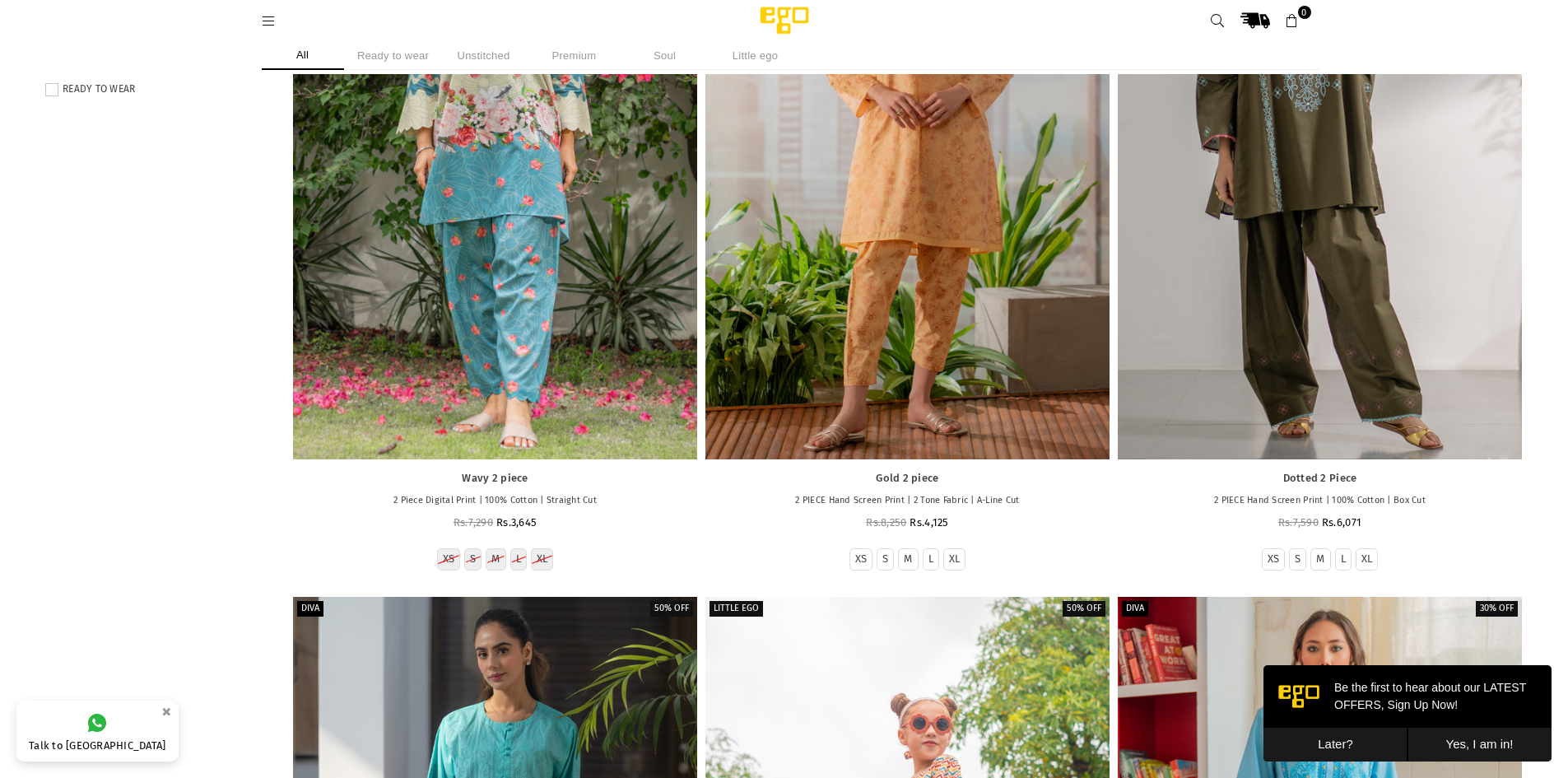
scroll to position [864, 0]
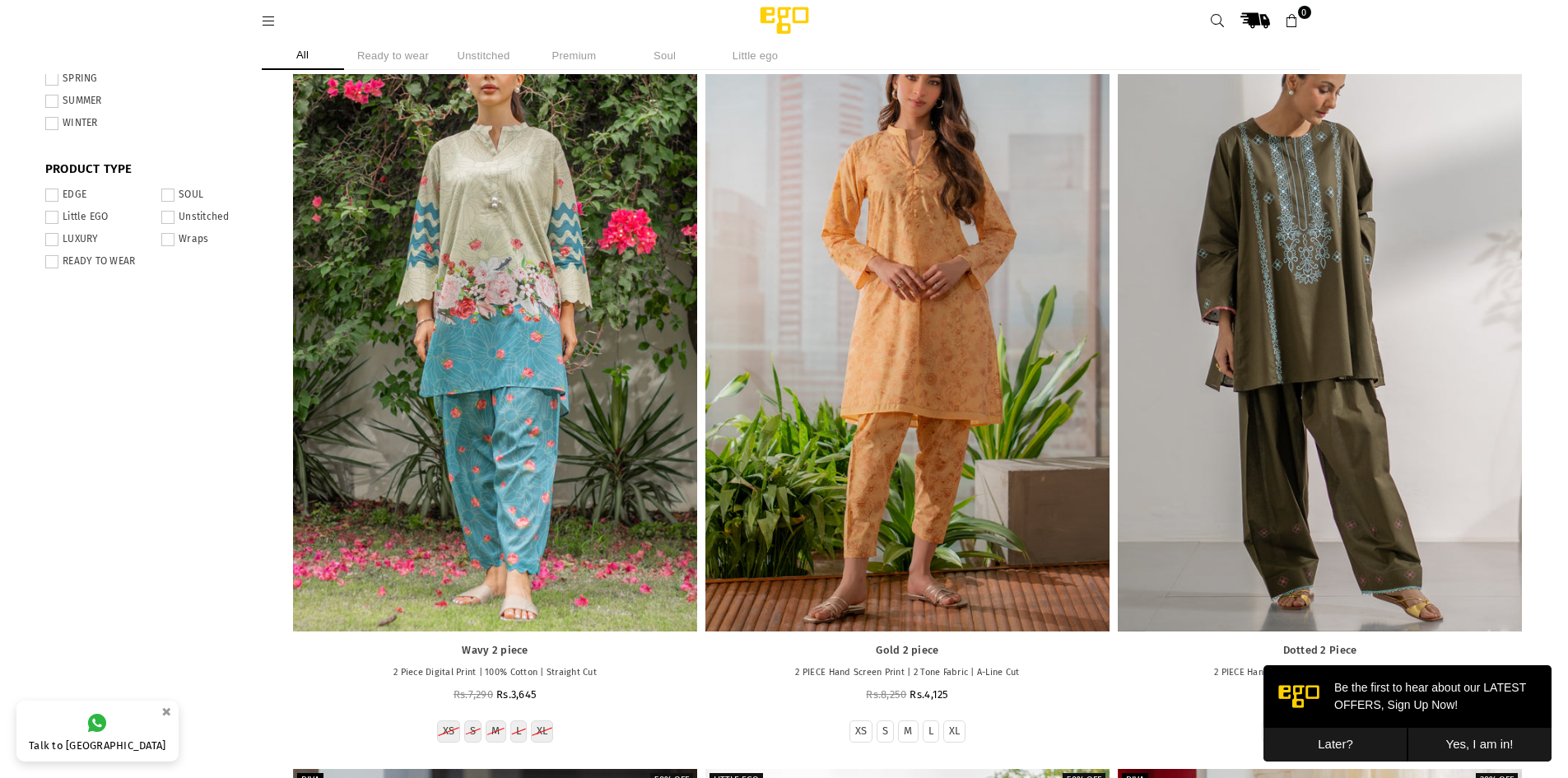
click at [203, 214] on label "Unstitched" at bounding box center [214, 217] width 106 height 13
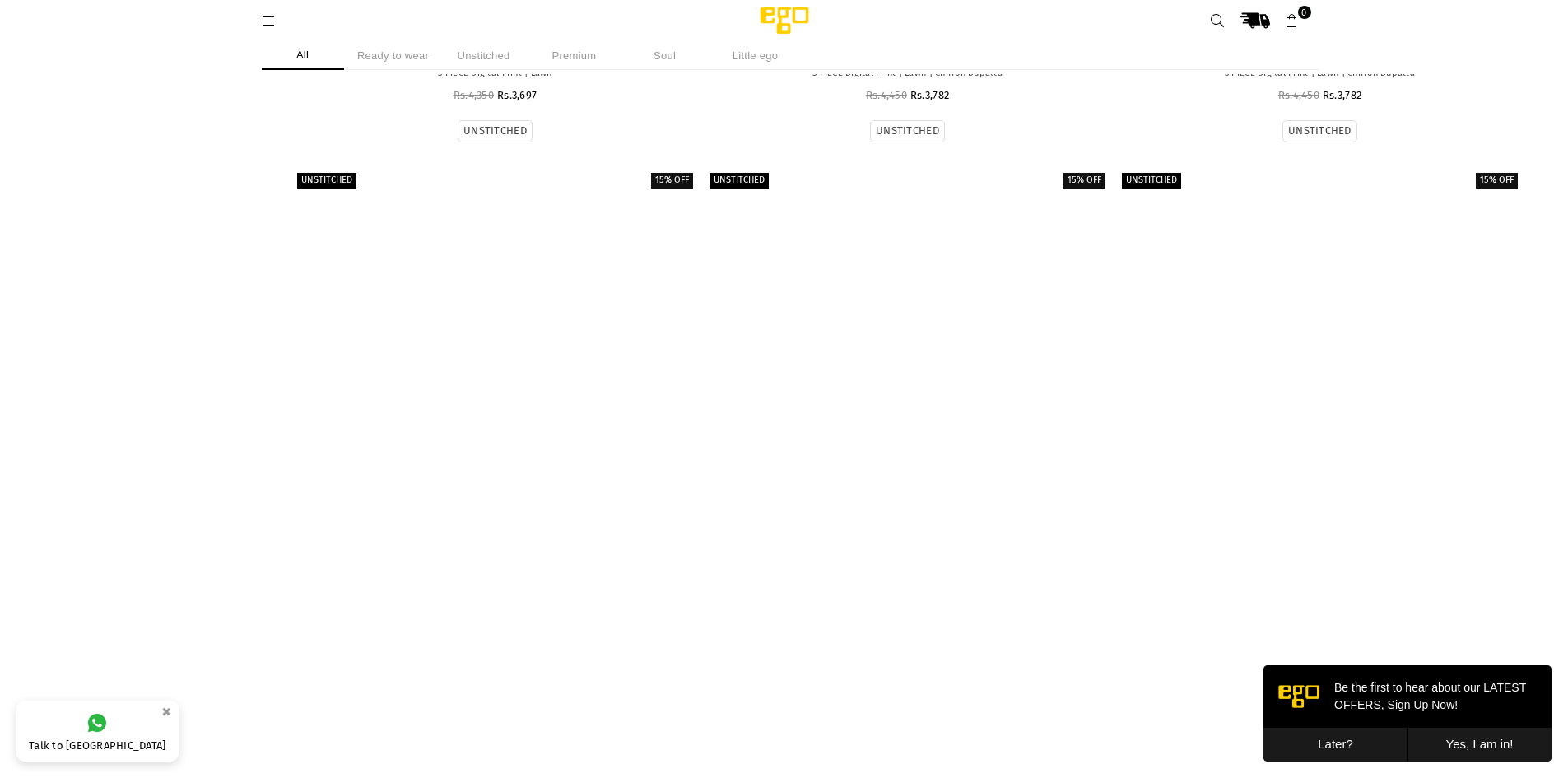
scroll to position [17494, 0]
